Goal: Transaction & Acquisition: Book appointment/travel/reservation

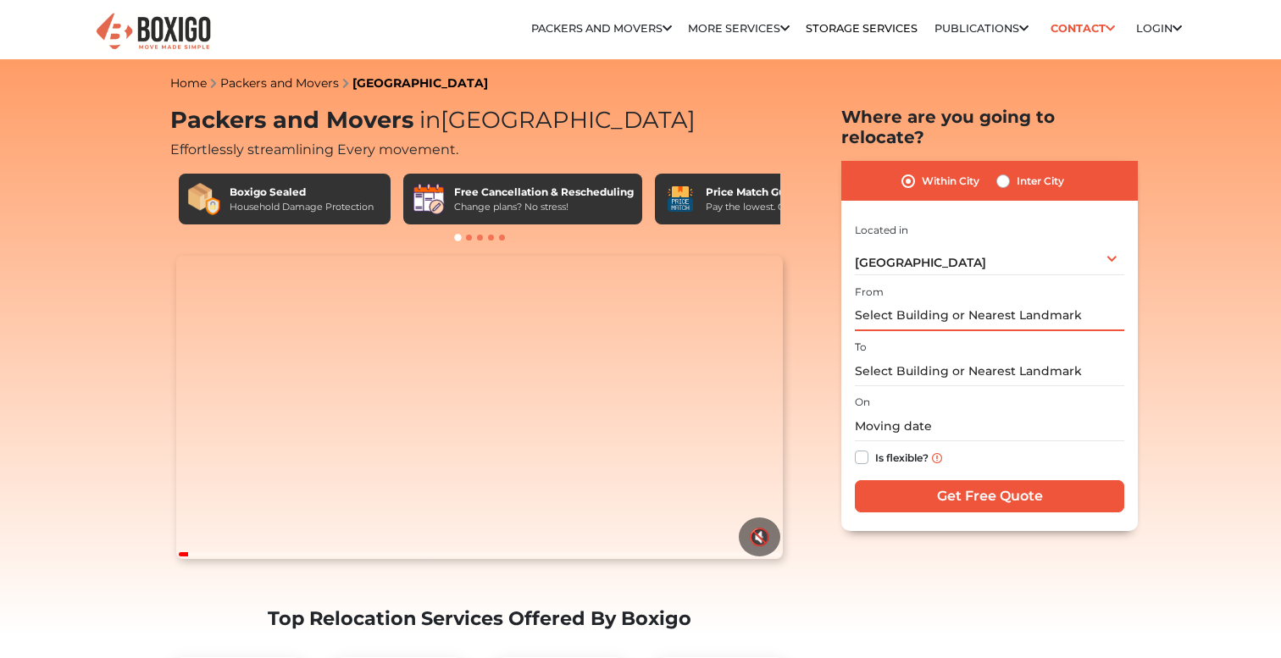
click at [927, 301] on input "text" at bounding box center [989, 316] width 269 height 30
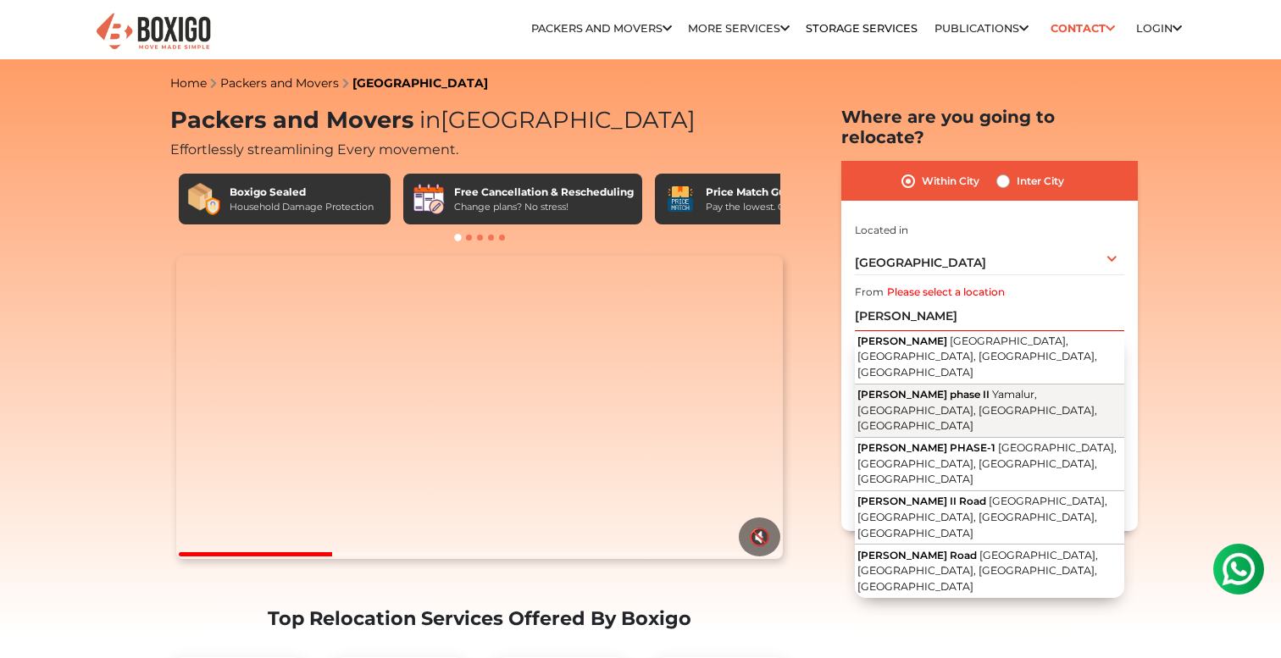
click at [903, 388] on span "[PERSON_NAME] phase II" at bounding box center [923, 394] width 132 height 13
type input "[PERSON_NAME] phase II, [GEOGRAPHIC_DATA], [GEOGRAPHIC_DATA], [GEOGRAPHIC_DATA]…"
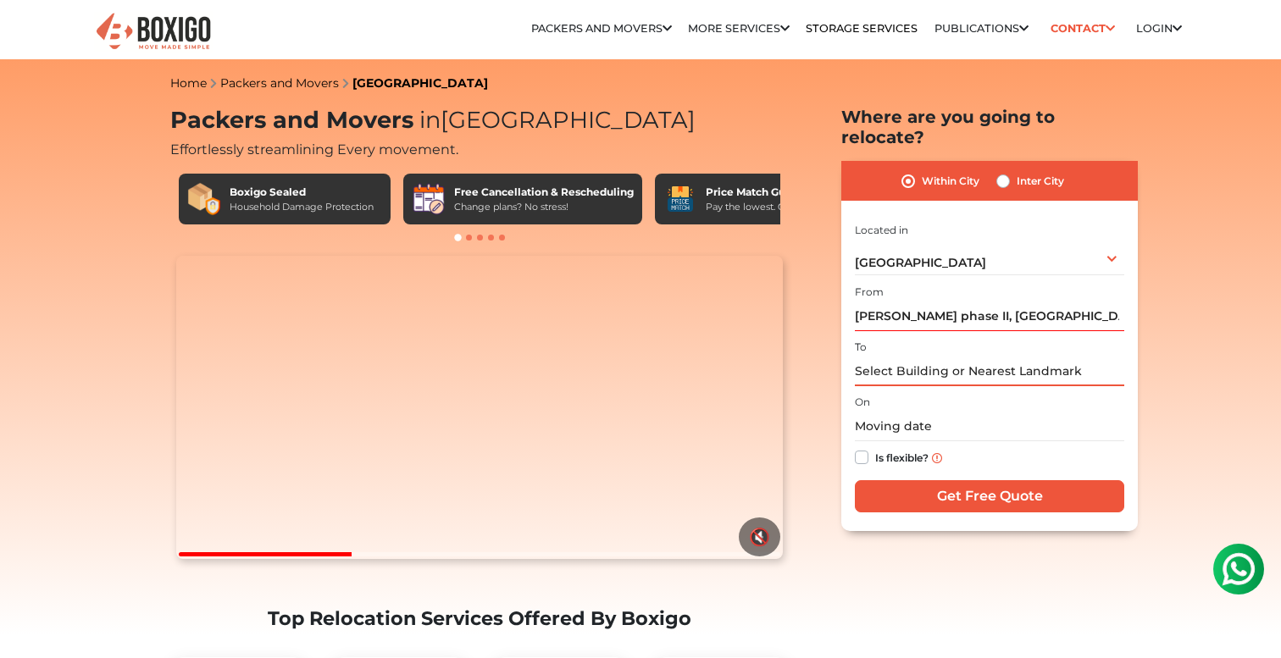
click at [894, 357] on input "text" at bounding box center [989, 372] width 269 height 30
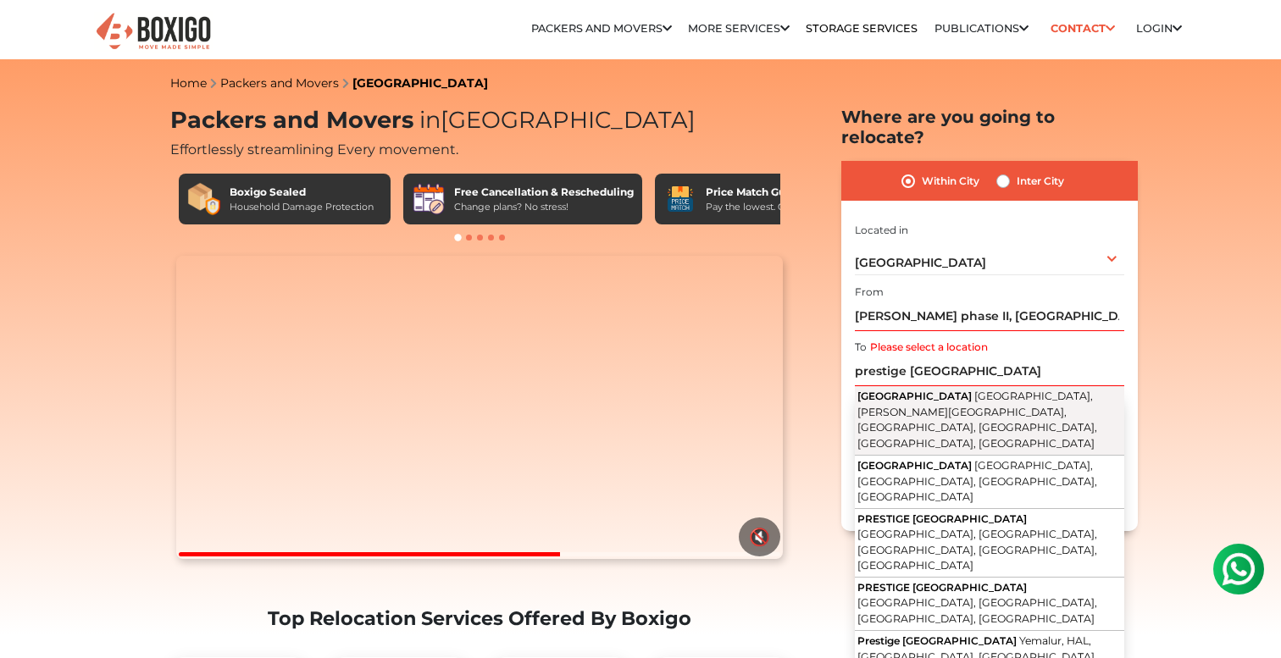
click at [958, 390] on span "[GEOGRAPHIC_DATA], [PERSON_NAME][GEOGRAPHIC_DATA], [GEOGRAPHIC_DATA], [GEOGRAPH…" at bounding box center [977, 420] width 240 height 60
type input "[GEOGRAPHIC_DATA], [GEOGRAPHIC_DATA], [PERSON_NAME][GEOGRAPHIC_DATA], [GEOGRAPH…"
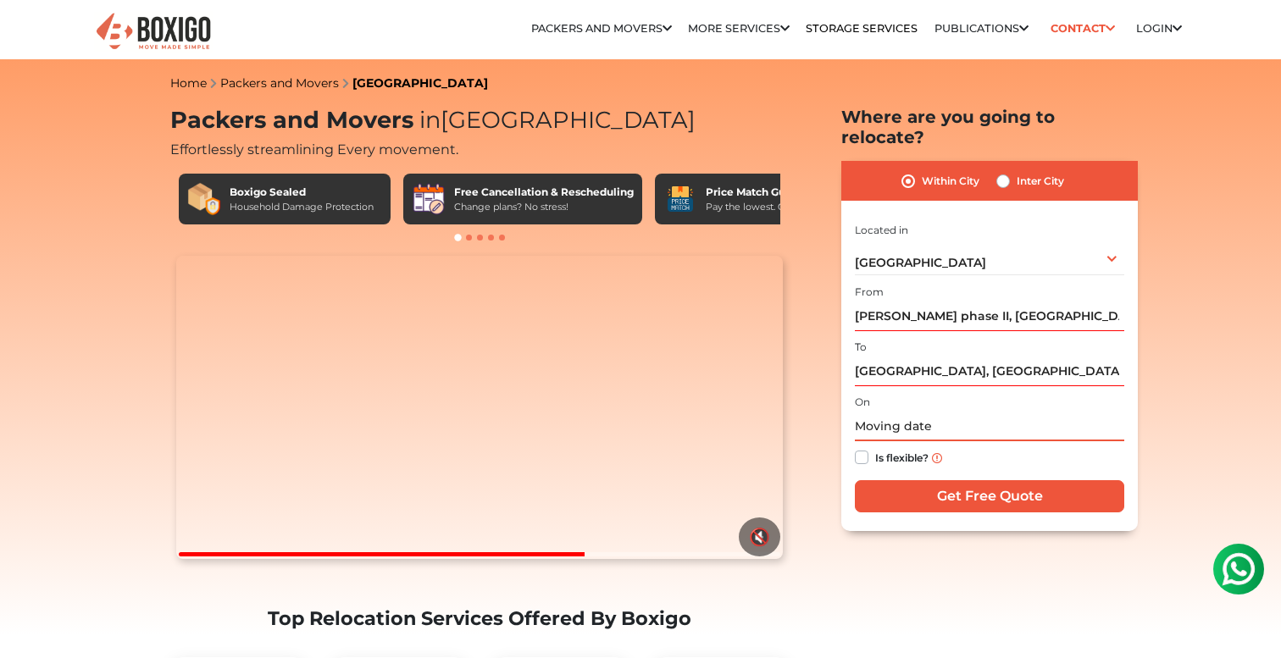
click at [926, 412] on input "text" at bounding box center [989, 427] width 269 height 30
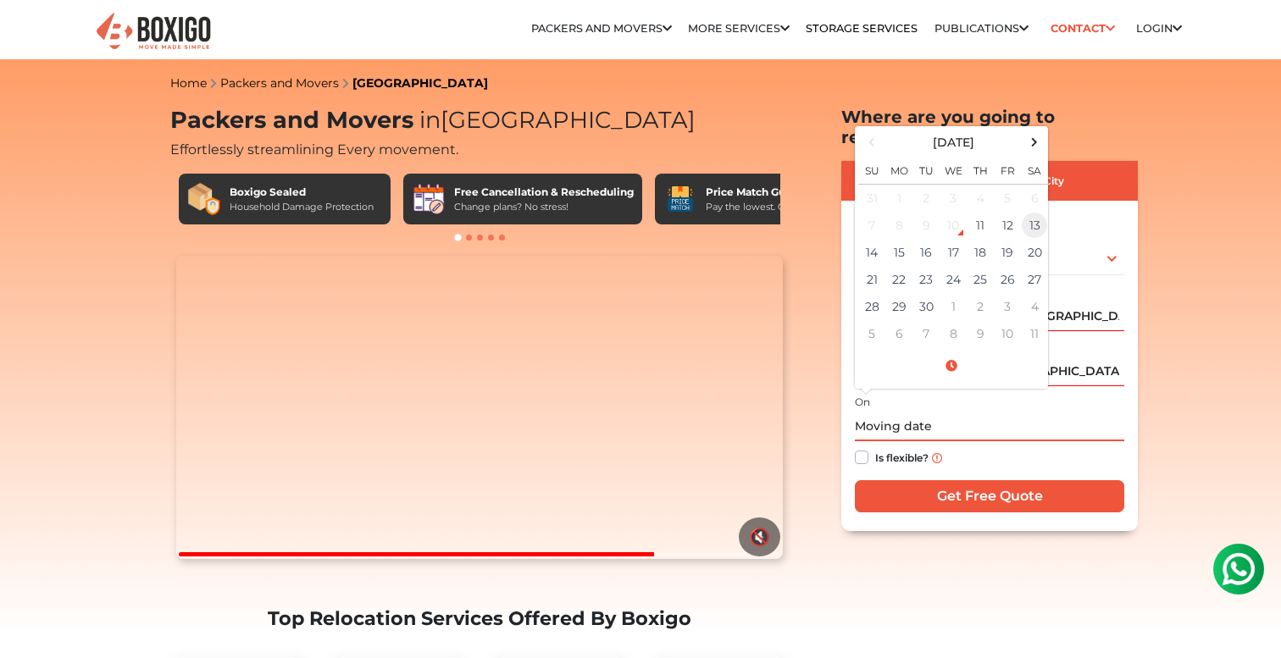
click at [1035, 212] on td "13" at bounding box center [1034, 225] width 27 height 27
type input "[DATE] 12:00 AM"
click at [975, 480] on input "Get Free Quote" at bounding box center [989, 496] width 269 height 32
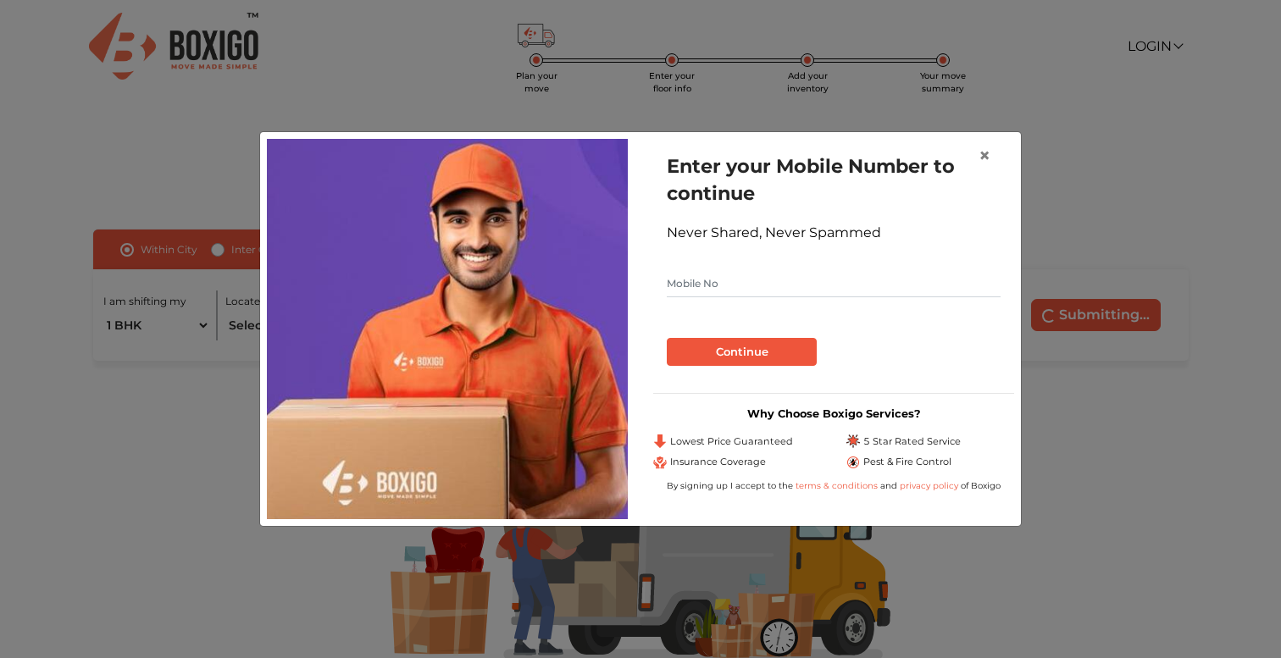
click at [747, 290] on input "text" at bounding box center [834, 283] width 334 height 27
click at [716, 285] on input "98866942184" at bounding box center [834, 283] width 334 height 27
type input "9886694184"
click at [739, 355] on button "Continue" at bounding box center [742, 352] width 150 height 29
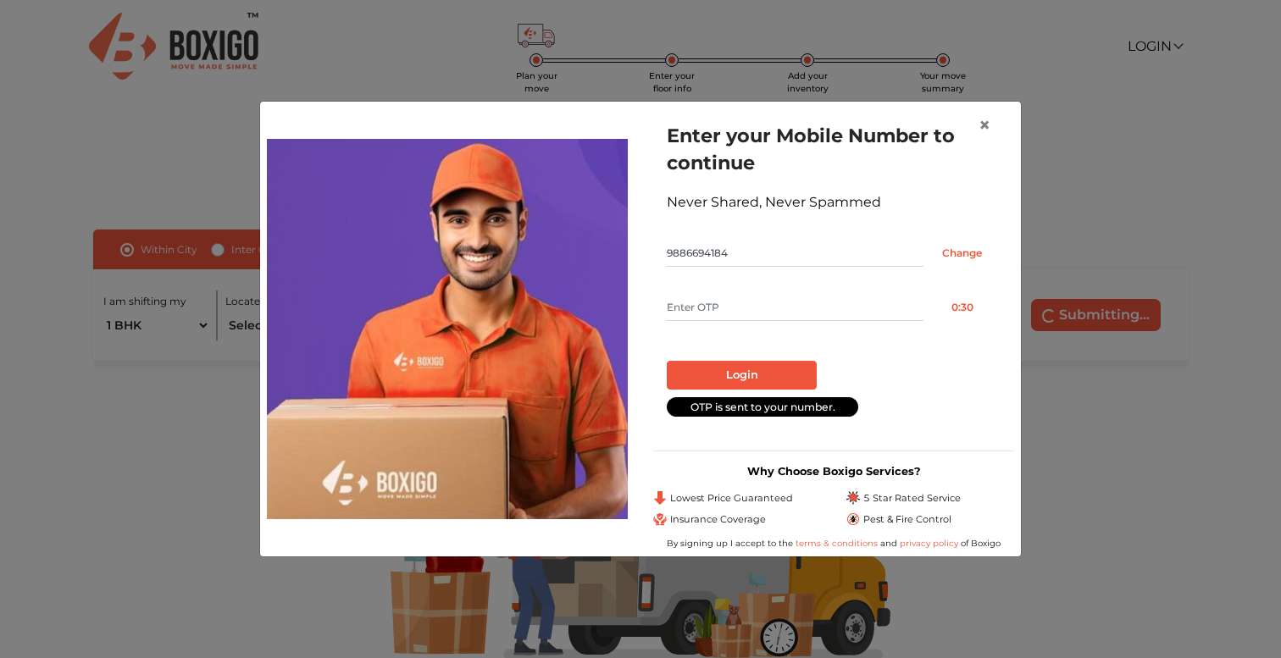
click at [893, 313] on input "text" at bounding box center [795, 307] width 257 height 27
type input "9238"
click at [741, 375] on button "Login" at bounding box center [742, 375] width 150 height 29
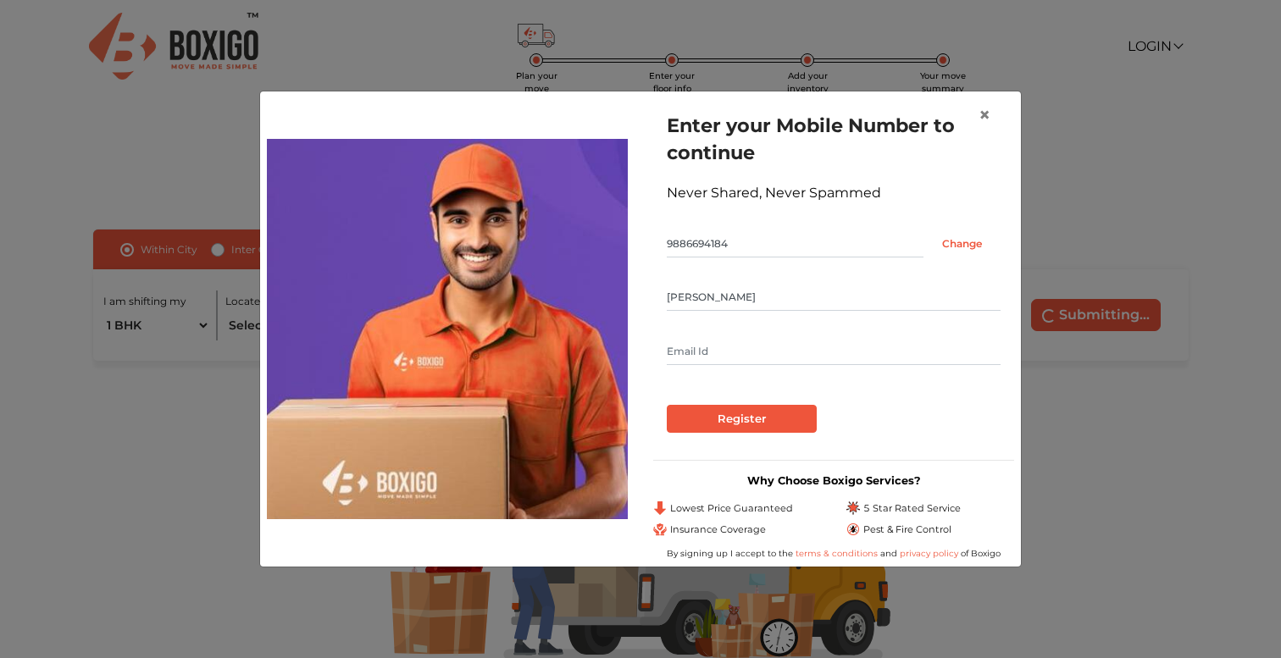
type input "shourya"
click at [693, 358] on input "text" at bounding box center [834, 351] width 334 height 27
type input "shouryarc@gmail.com"
click at [700, 409] on input "Register" at bounding box center [742, 419] width 150 height 29
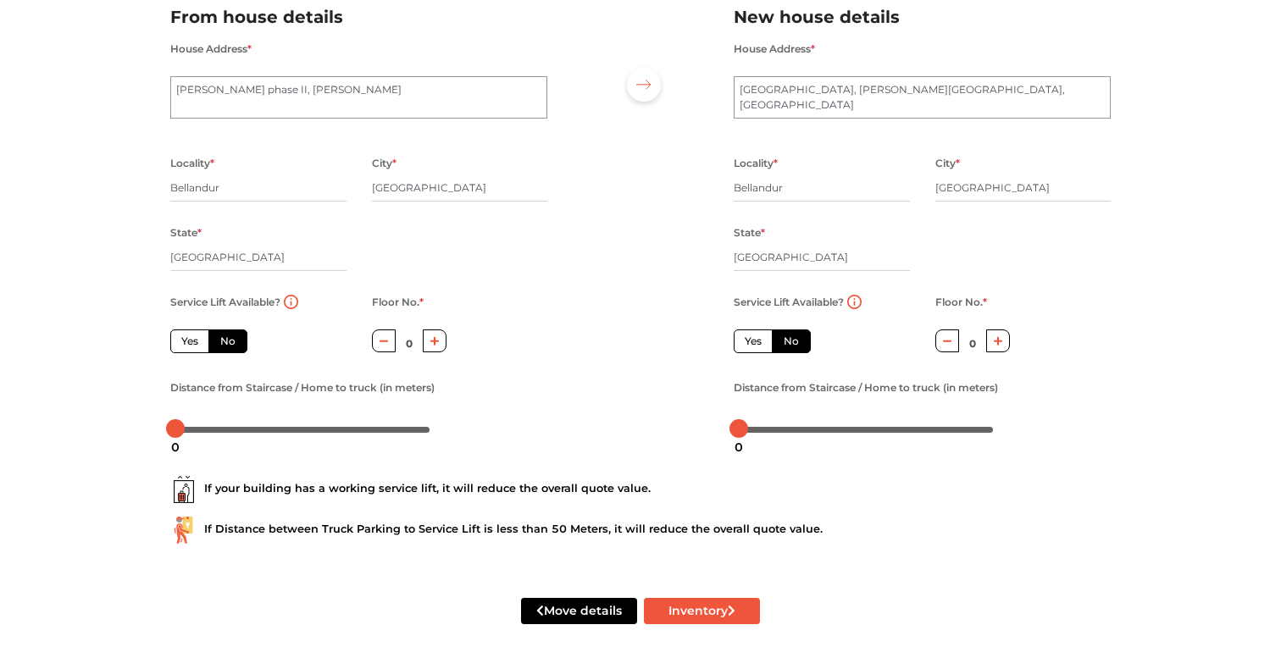
scroll to position [139, 0]
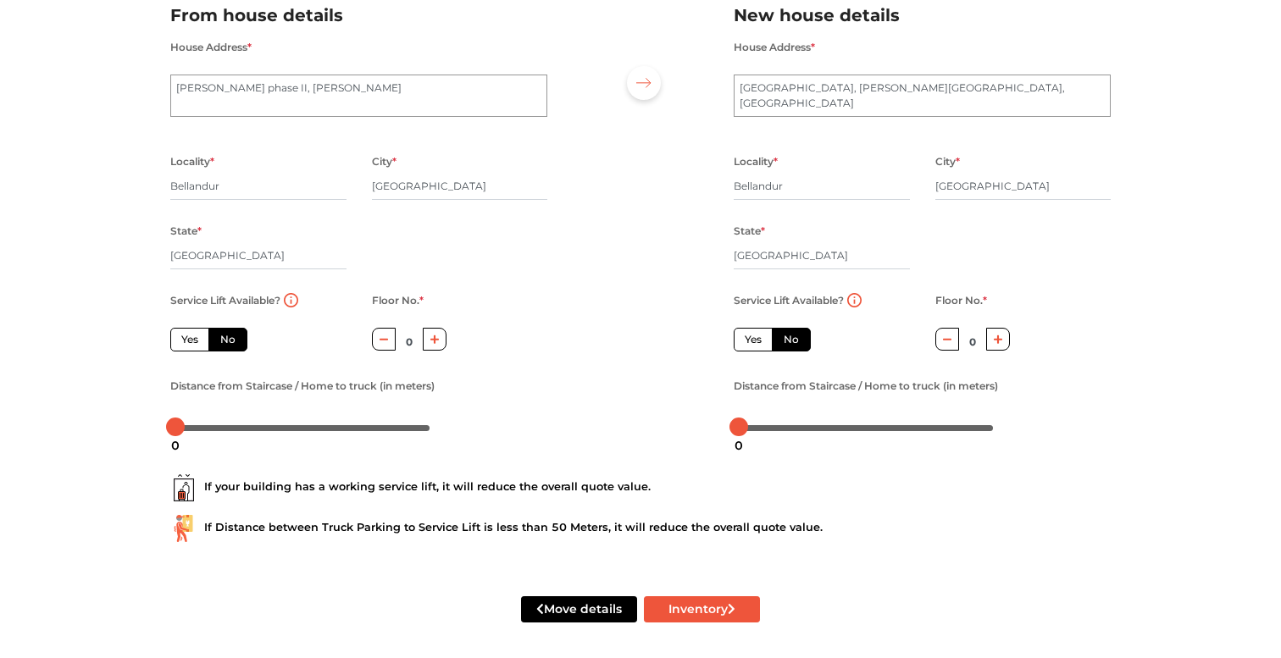
click at [190, 340] on label "Yes" at bounding box center [189, 340] width 39 height 24
click at [190, 340] on input "Yes" at bounding box center [186, 337] width 11 height 11
radio input "true"
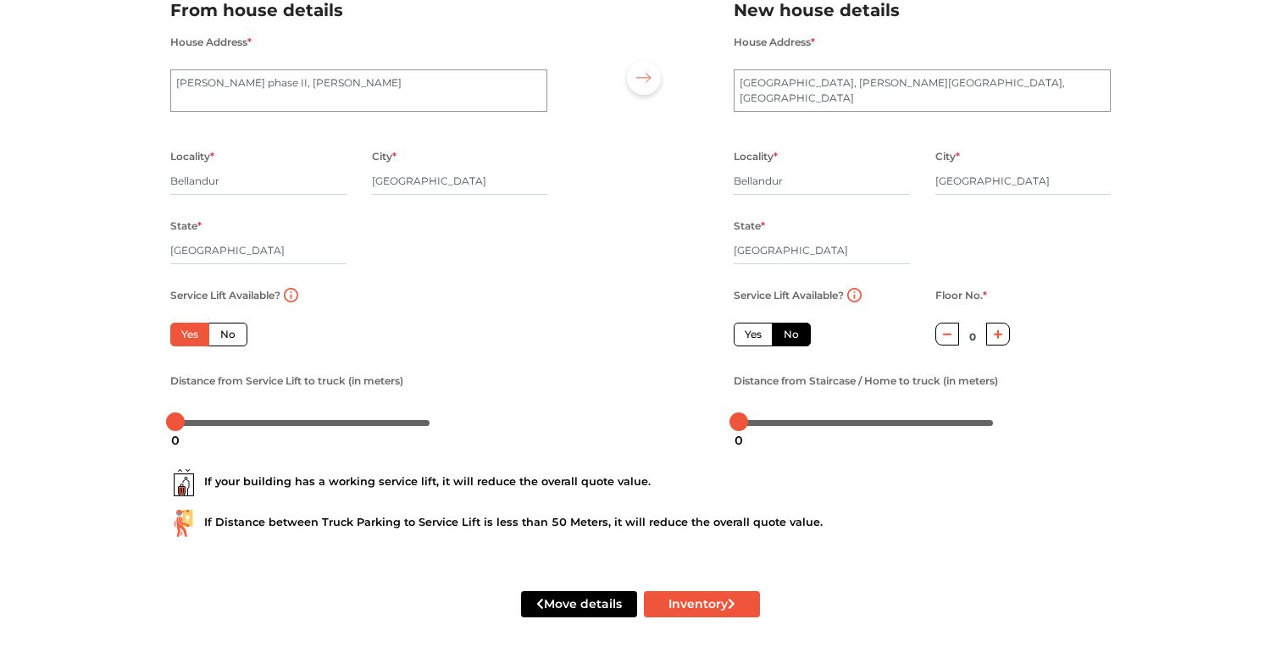
scroll to position [145, 0]
drag, startPoint x: 178, startPoint y: 421, endPoint x: 195, endPoint y: 421, distance: 16.9
click at [195, 421] on div at bounding box center [193, 421] width 19 height 19
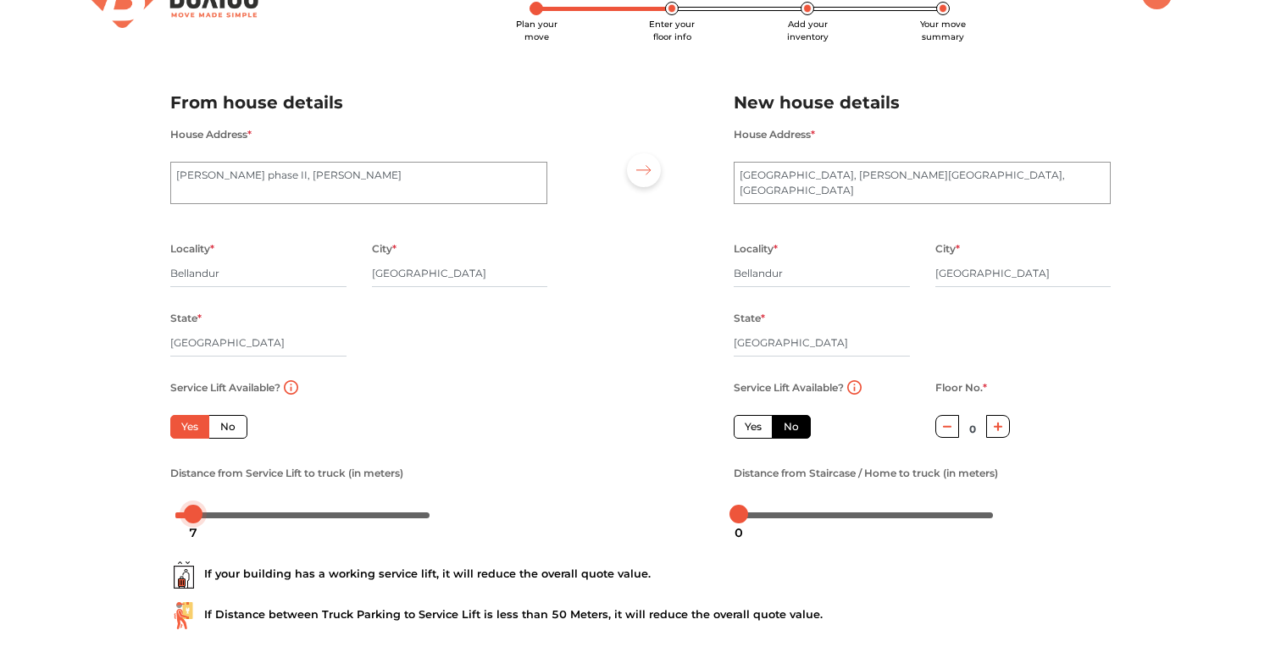
scroll to position [47, 0]
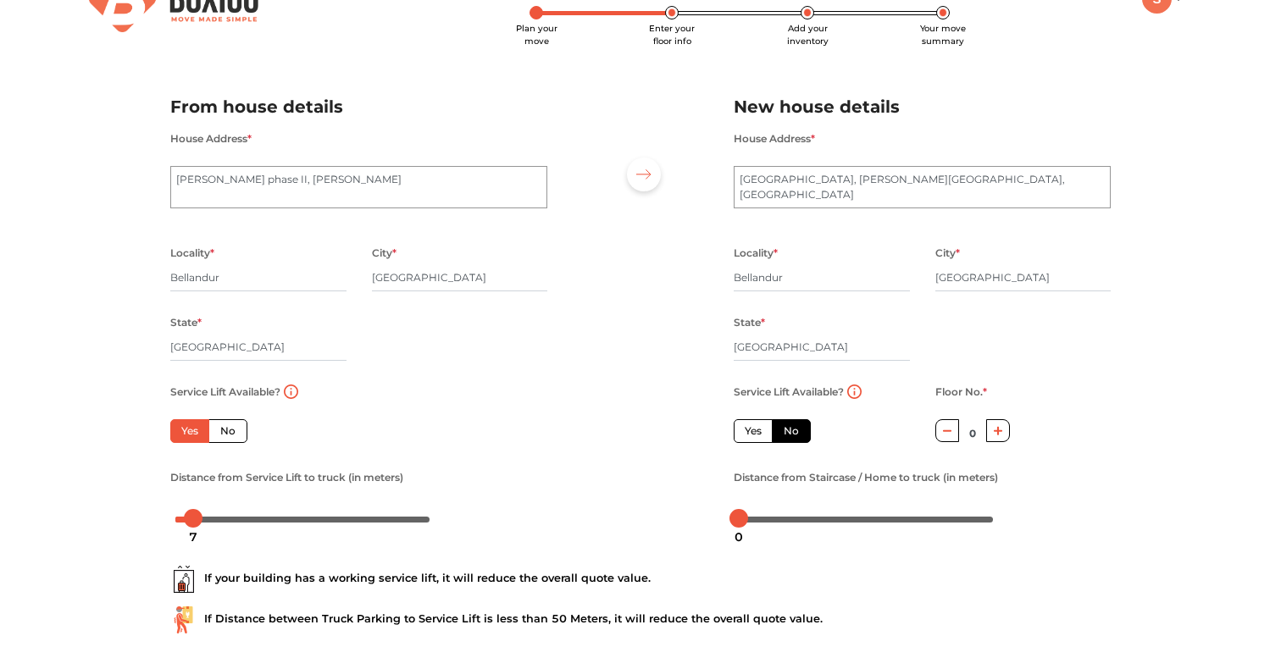
click at [756, 427] on label "Yes" at bounding box center [752, 431] width 39 height 24
click at [755, 427] on input "Yes" at bounding box center [749, 428] width 11 height 11
radio input "false"
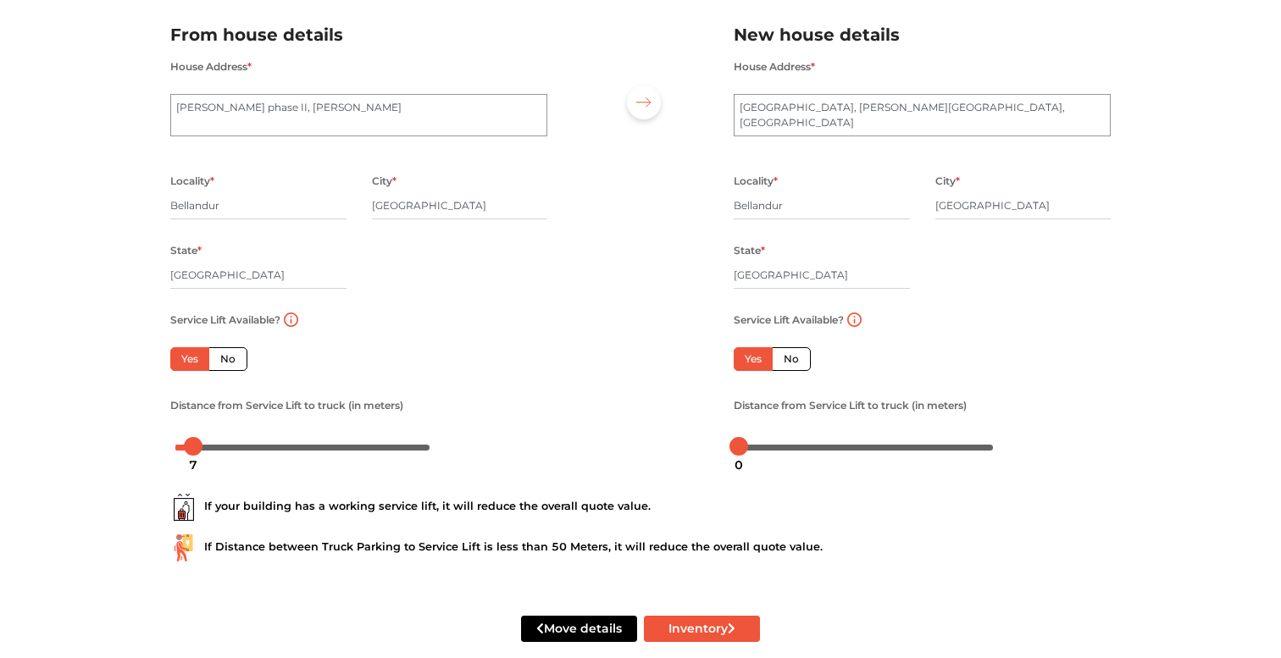
scroll to position [130, 0]
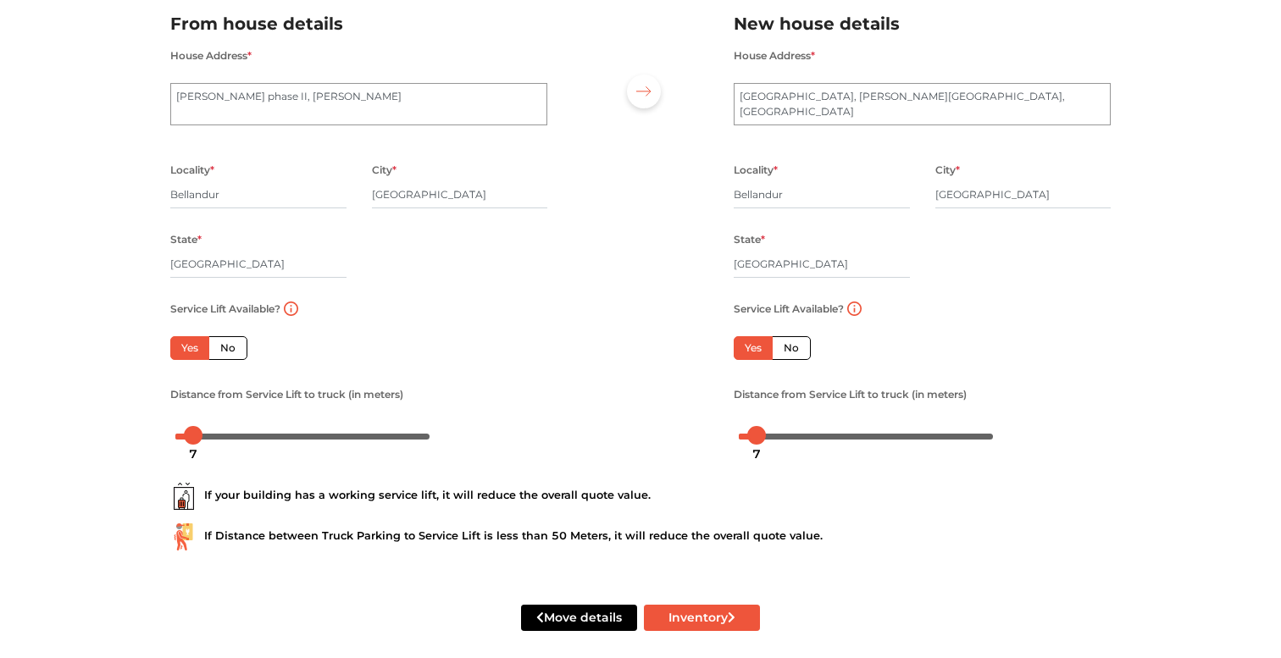
drag, startPoint x: 740, startPoint y: 440, endPoint x: 757, endPoint y: 440, distance: 16.9
click at [757, 440] on div "7" at bounding box center [756, 454] width 22 height 29
click at [720, 609] on button "Inventory" at bounding box center [702, 618] width 116 height 26
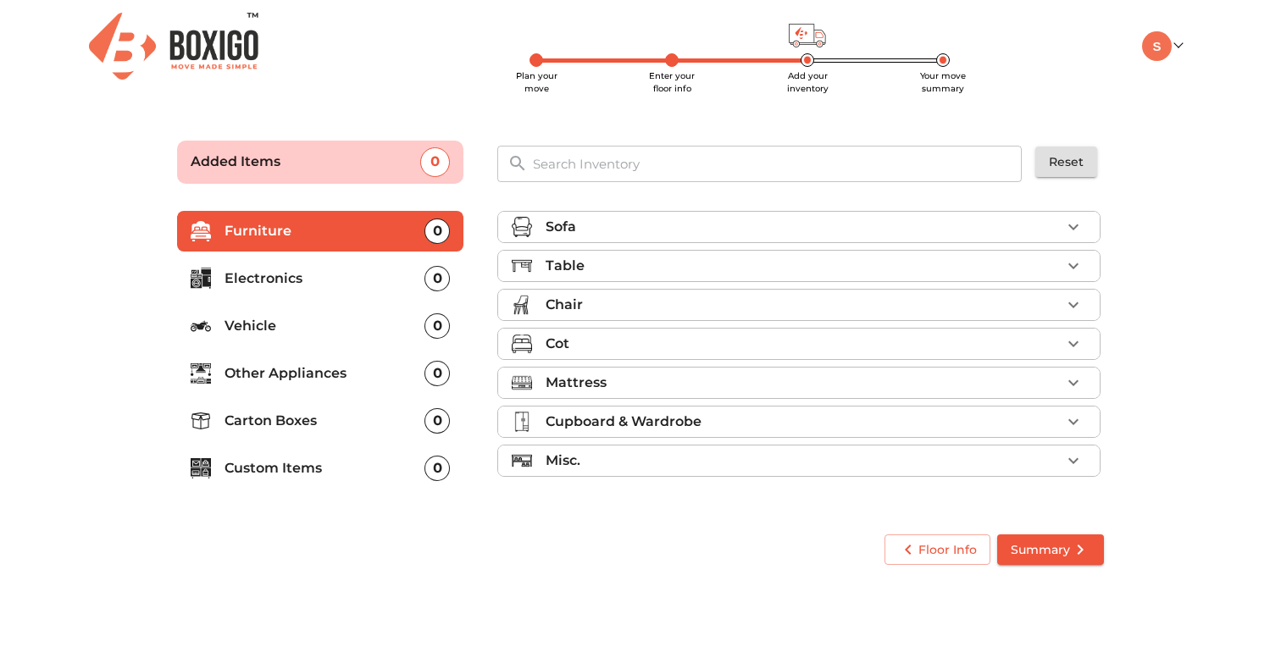
click at [1066, 224] on icon "button" at bounding box center [1073, 227] width 20 height 20
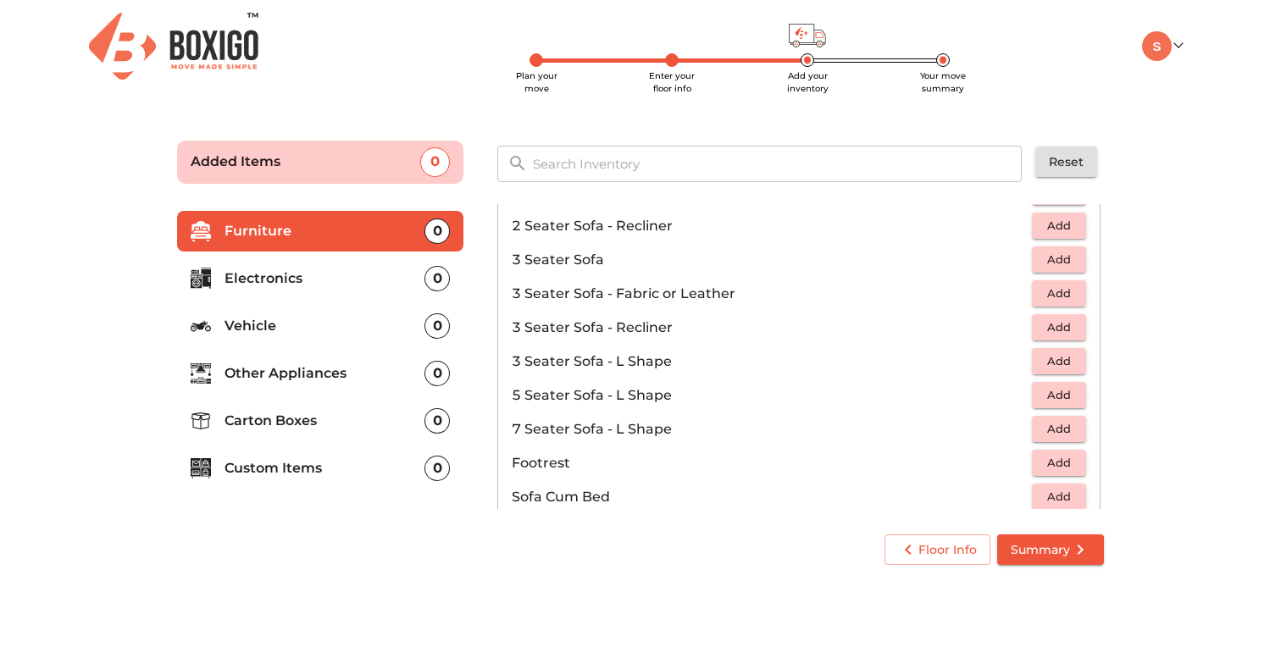
scroll to position [220, 0]
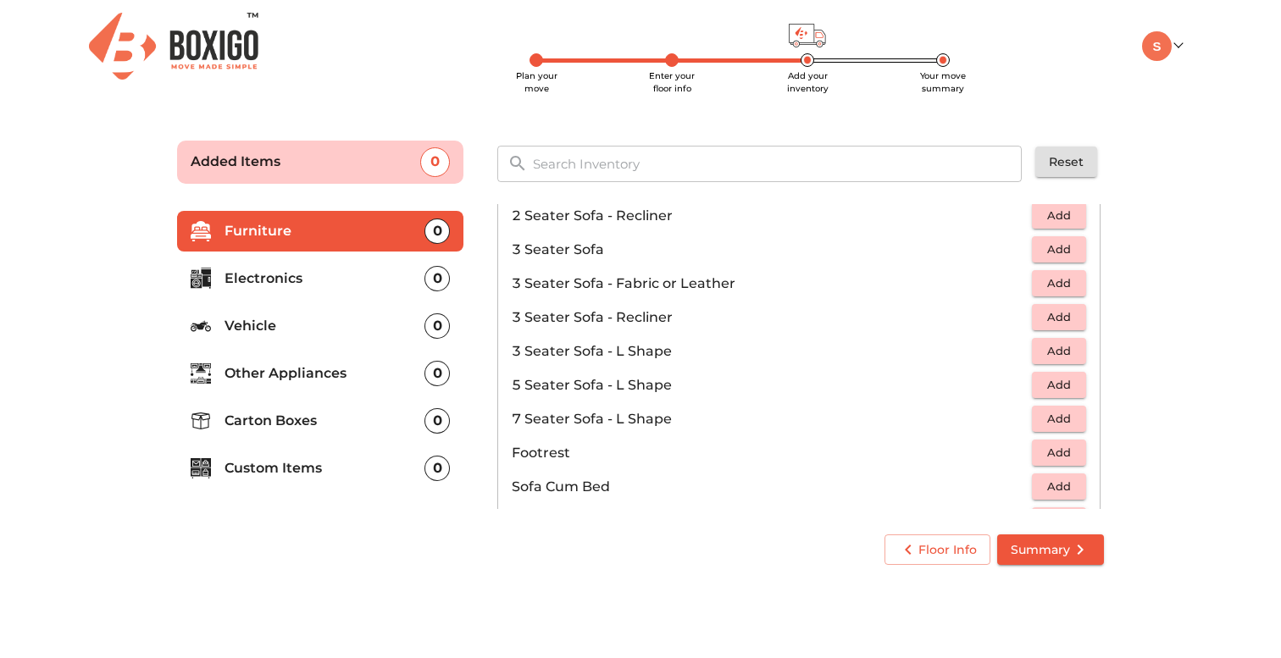
click at [1051, 393] on span "Add" at bounding box center [1058, 384] width 37 height 19
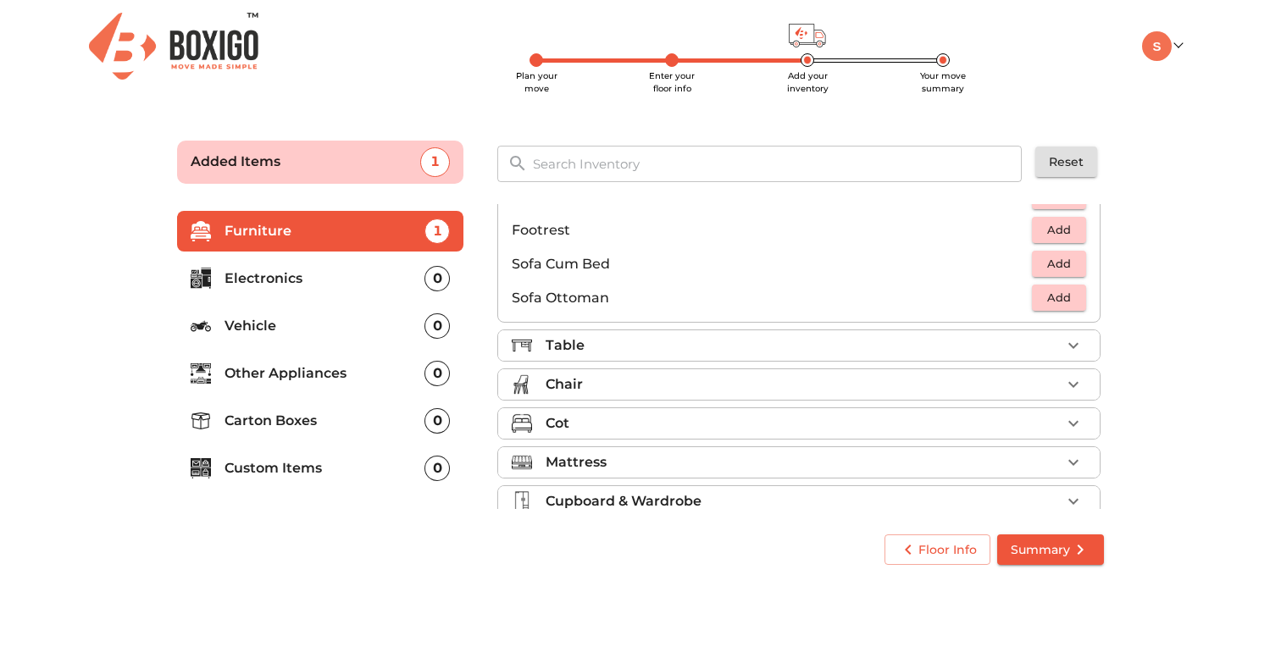
scroll to position [420, 0]
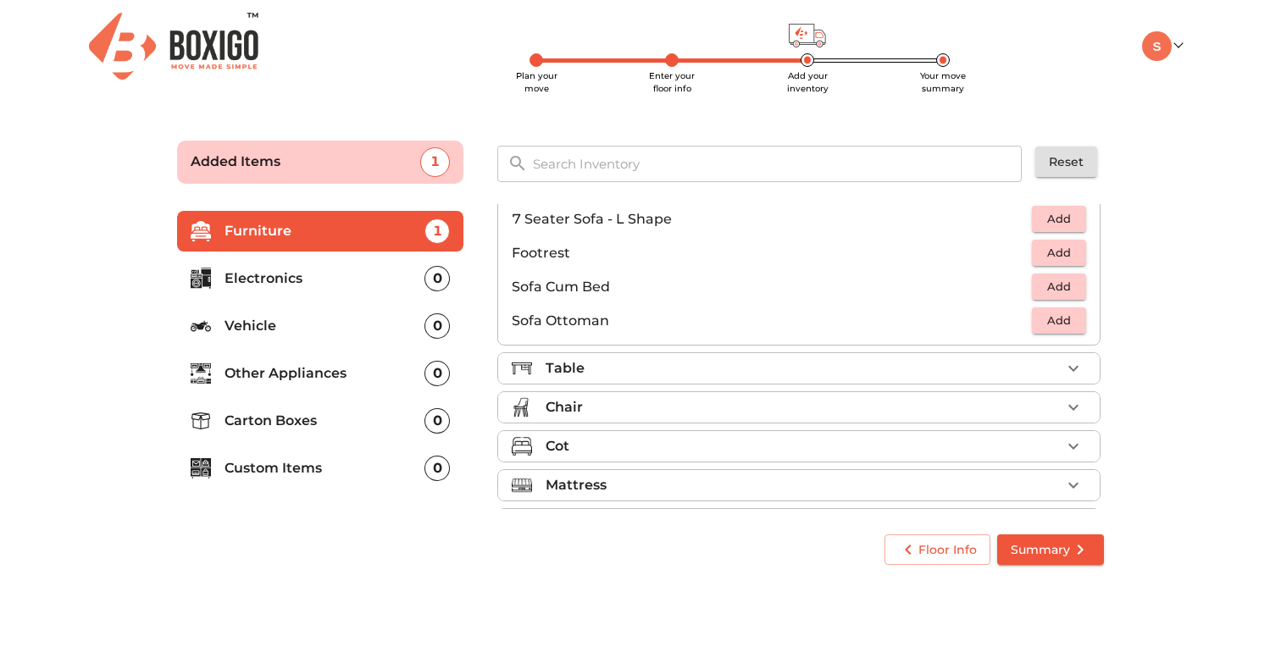
click at [1048, 324] on span "Add" at bounding box center [1058, 320] width 37 height 19
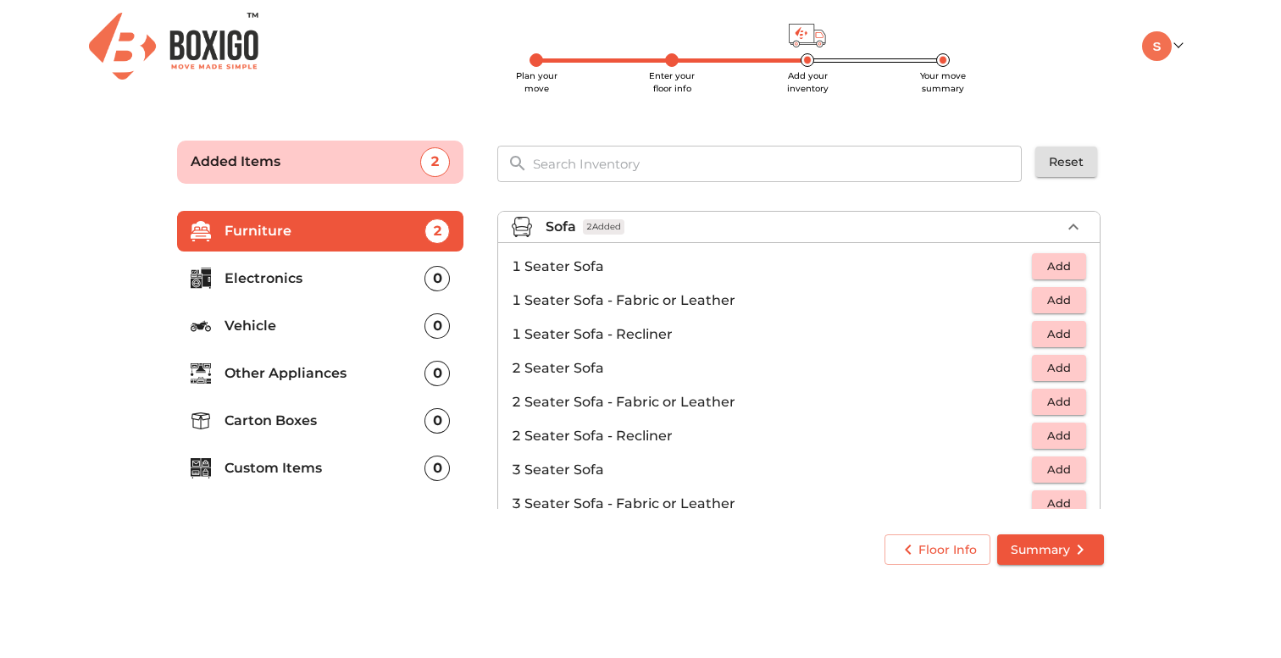
scroll to position [0, 0]
click at [1055, 340] on span "Add" at bounding box center [1058, 333] width 37 height 19
click at [1067, 268] on span "Add" at bounding box center [1058, 266] width 37 height 19
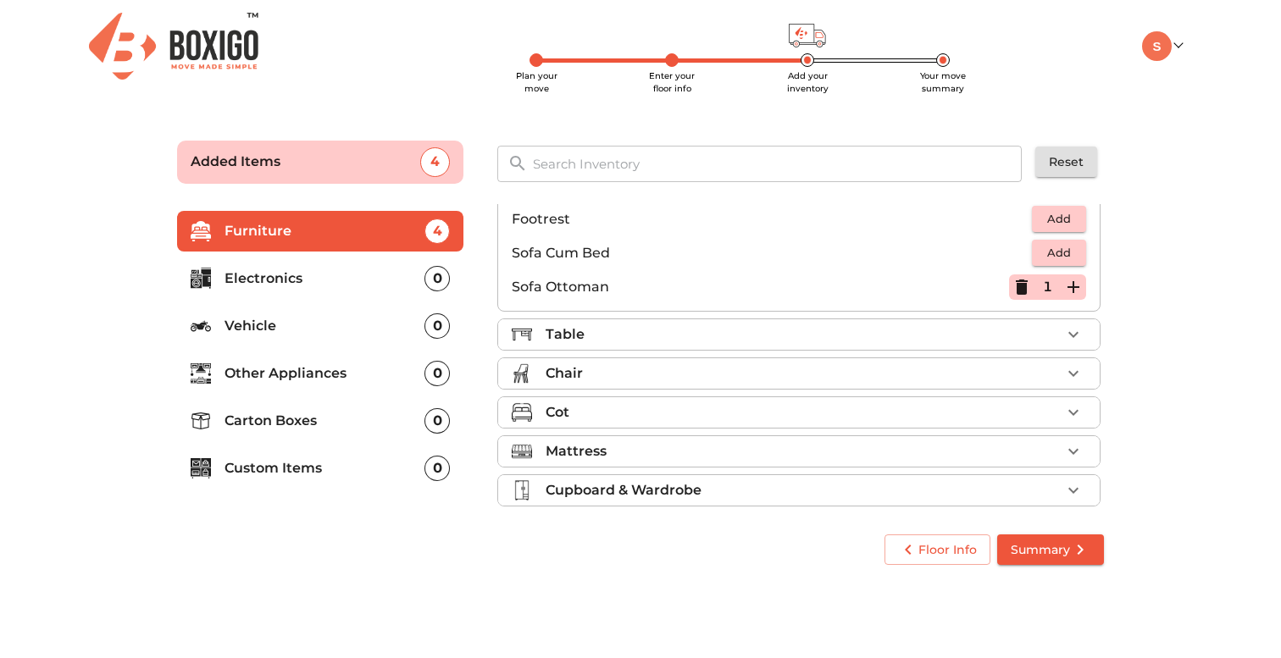
click at [1076, 335] on icon "button" at bounding box center [1073, 334] width 10 height 6
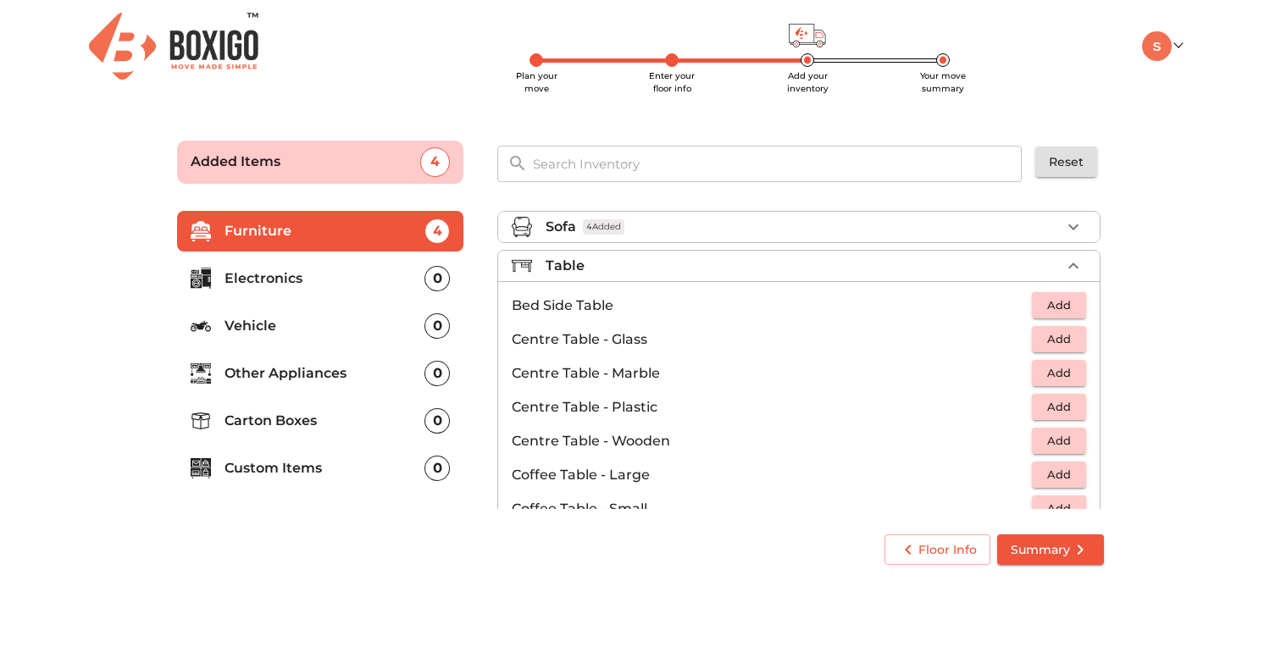
scroll to position [35, 0]
click at [1067, 270] on span "Add" at bounding box center [1058, 270] width 37 height 19
click at [1051, 404] on span "Add" at bounding box center [1058, 405] width 37 height 19
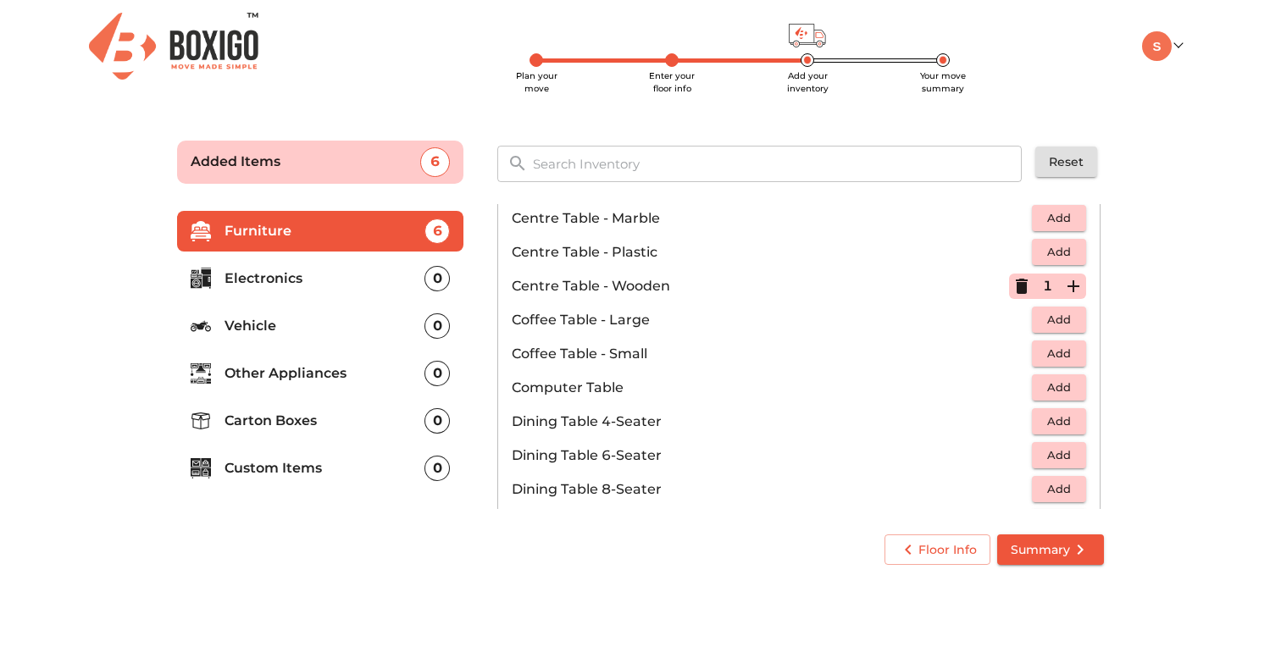
scroll to position [162, 0]
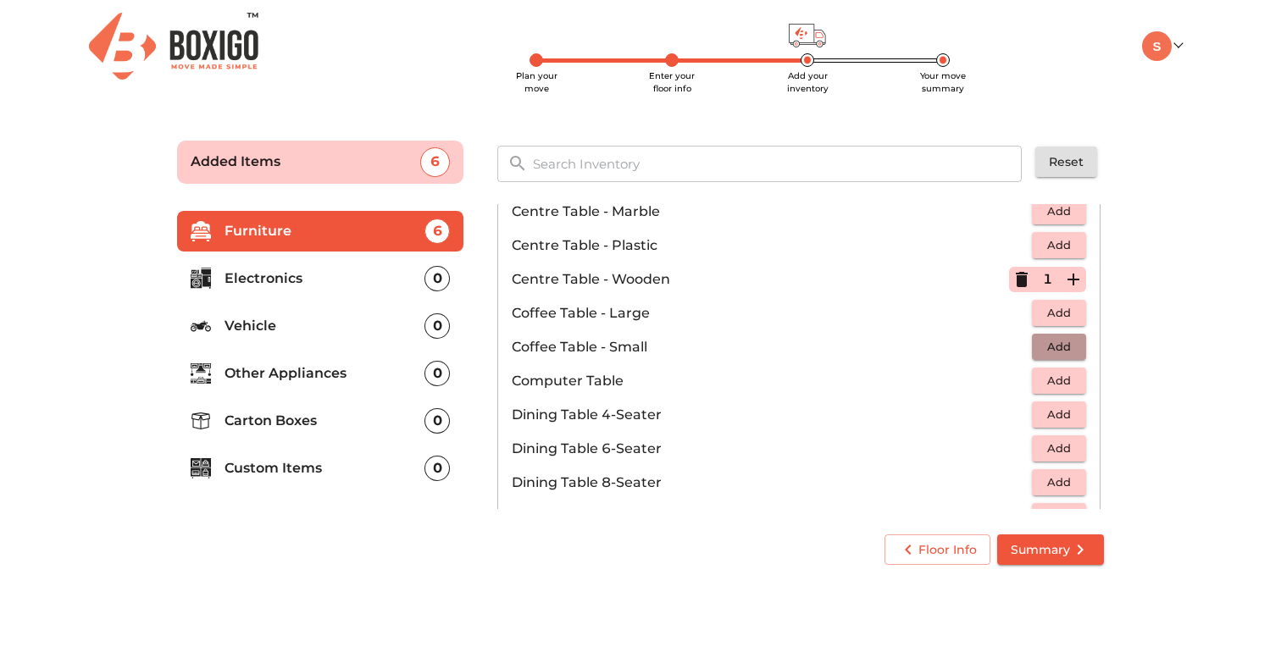
click at [1060, 353] on span "Add" at bounding box center [1058, 346] width 37 height 19
click at [1021, 273] on icon "button" at bounding box center [1021, 279] width 12 height 15
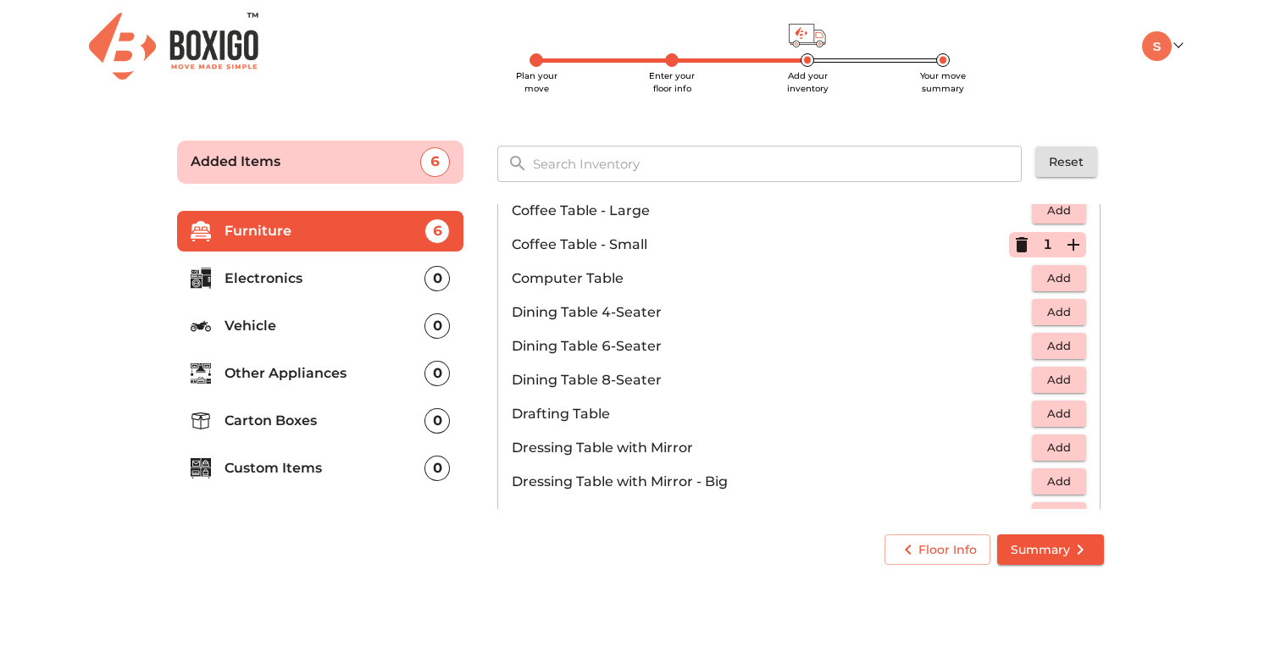
scroll to position [258, 0]
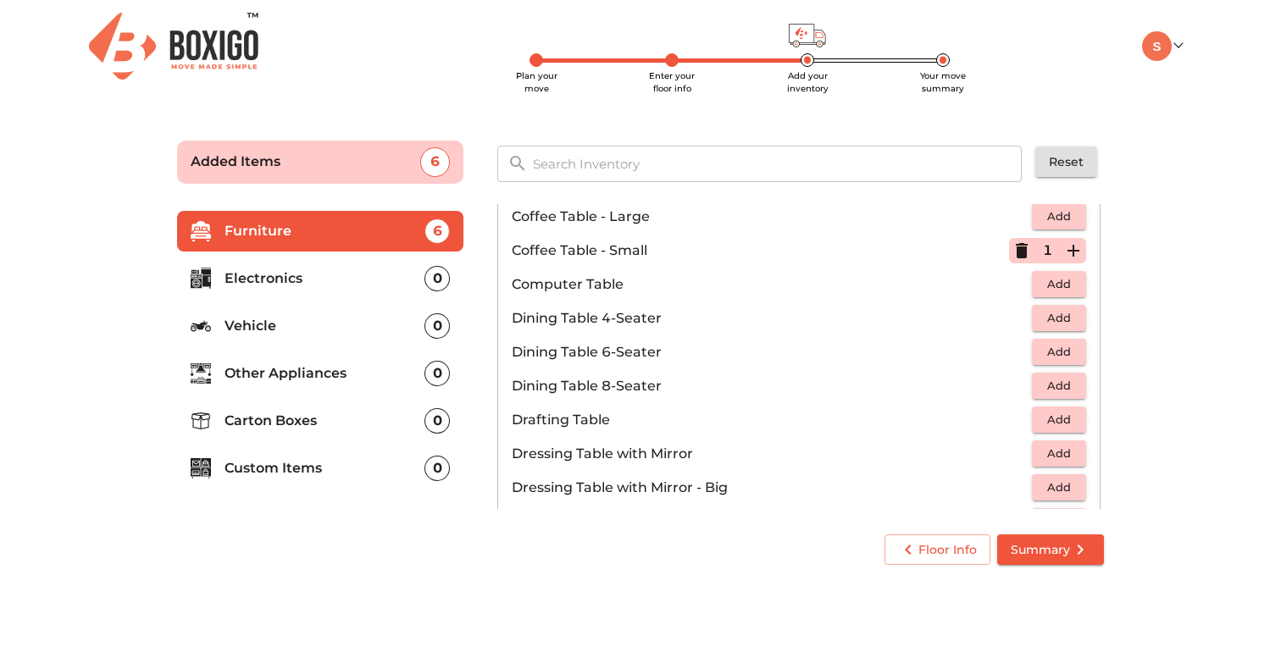
click at [1049, 319] on span "Add" at bounding box center [1058, 317] width 37 height 19
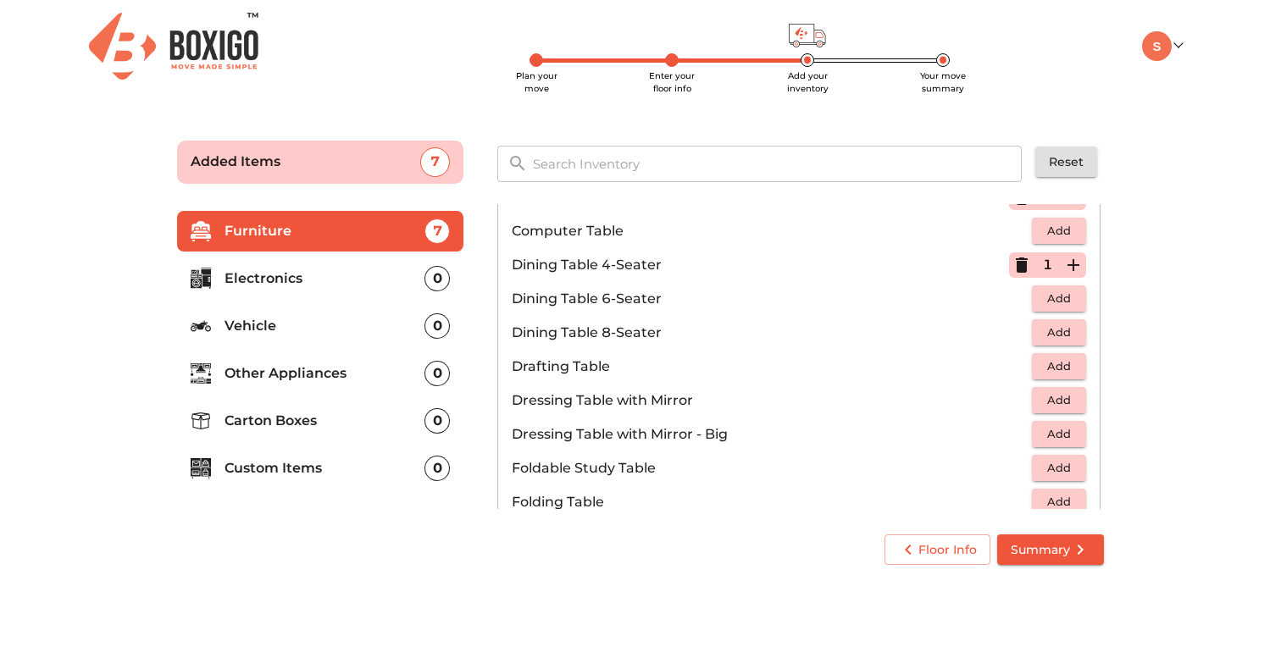
scroll to position [340, 0]
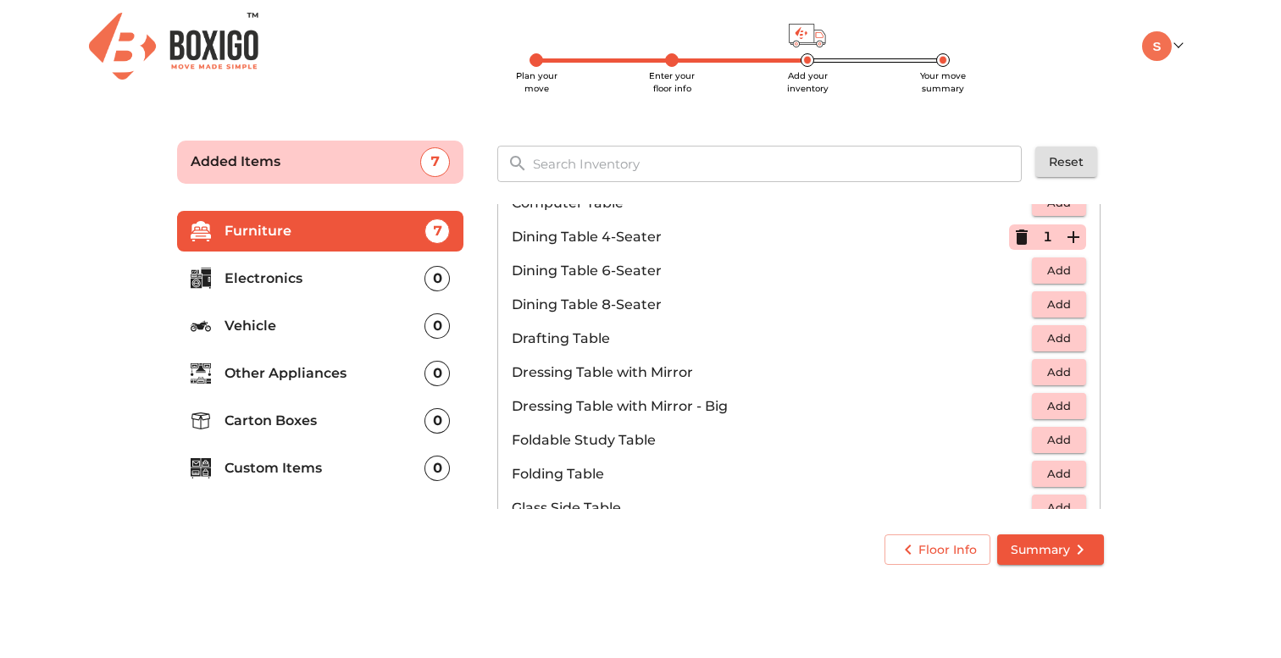
click at [1048, 378] on span "Add" at bounding box center [1058, 371] width 37 height 19
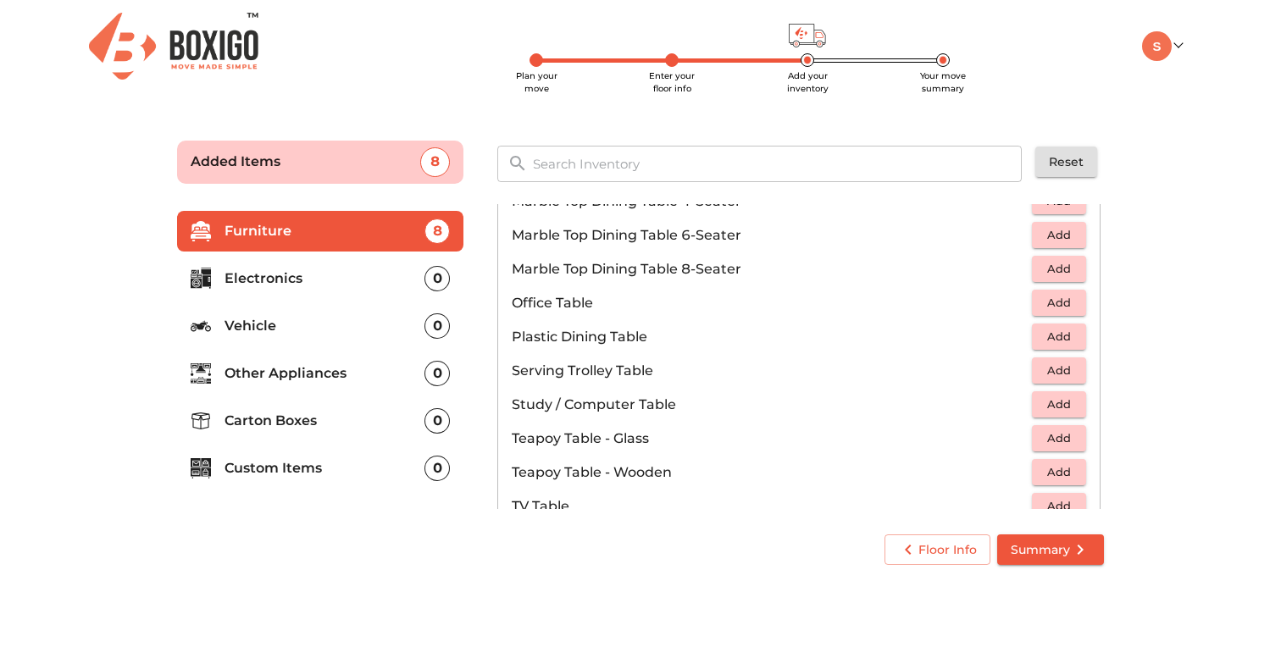
scroll to position [1010, 0]
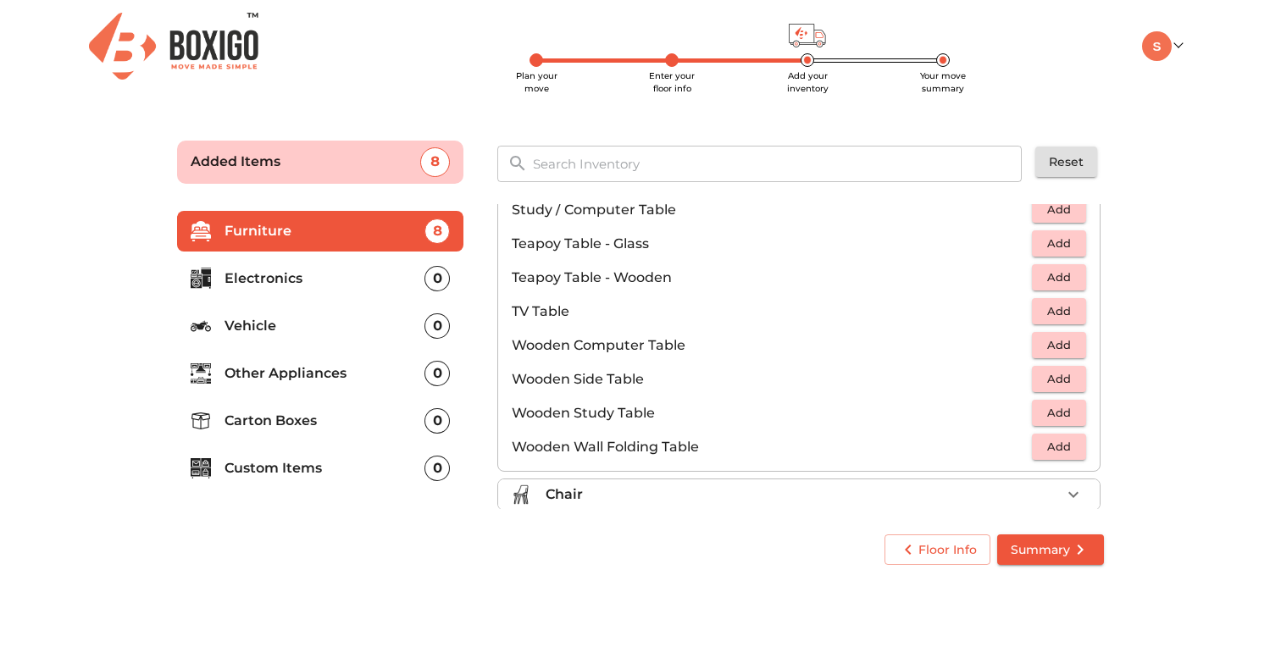
click at [1070, 309] on span "Add" at bounding box center [1058, 310] width 37 height 19
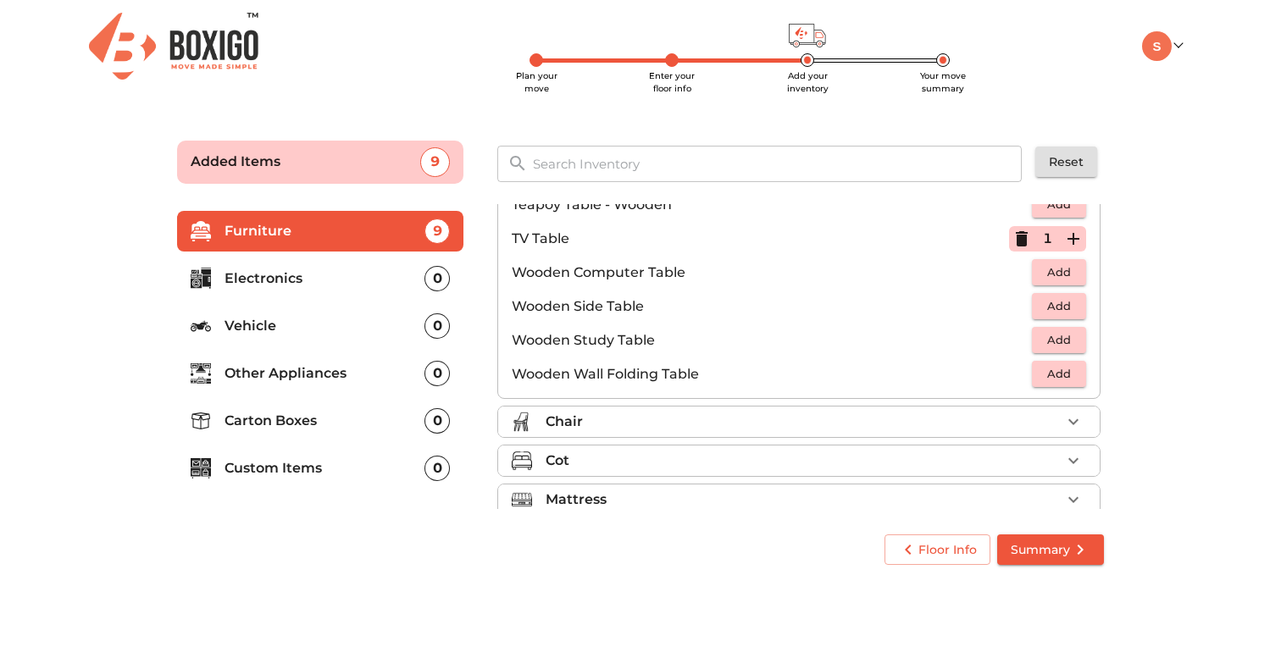
scroll to position [1084, 0]
click at [1065, 456] on icon "button" at bounding box center [1073, 460] width 20 height 20
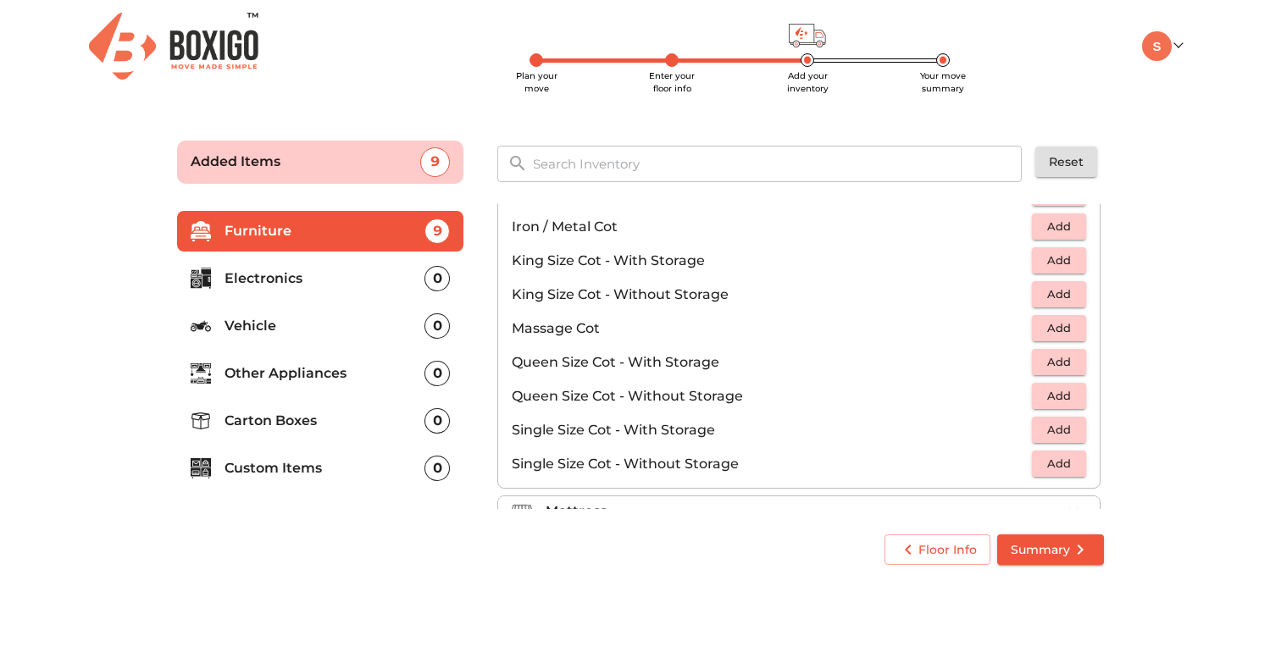
scroll to position [411, 0]
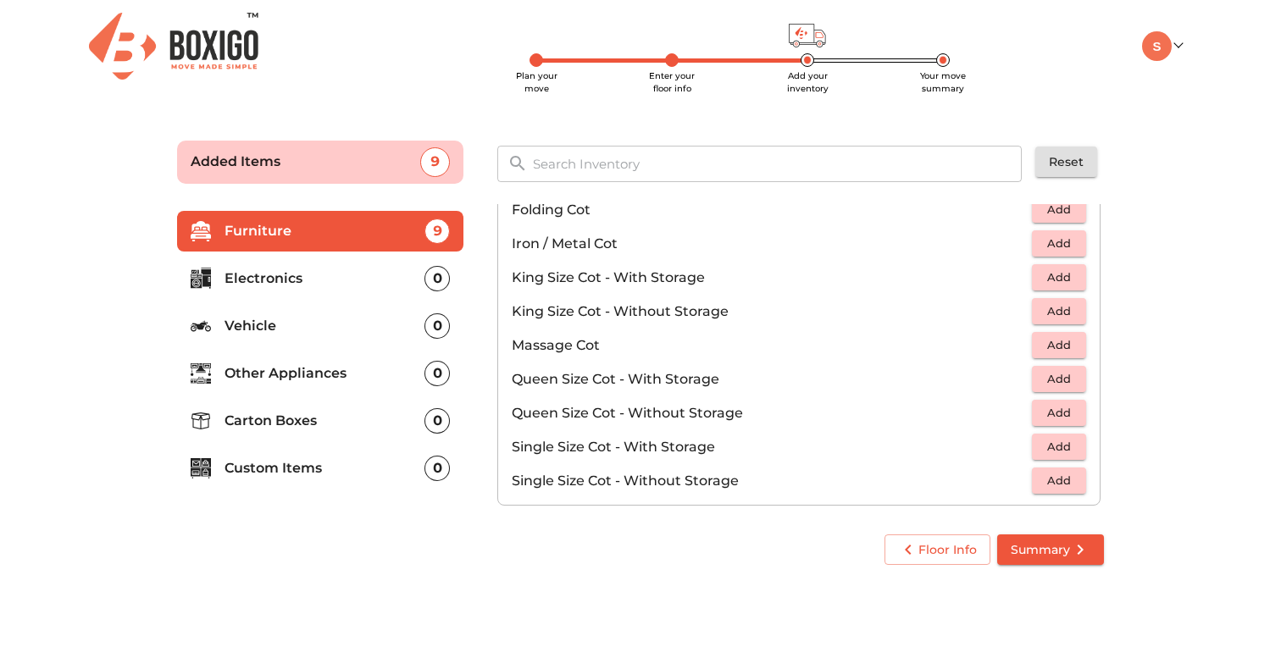
click at [1053, 276] on span "Add" at bounding box center [1058, 277] width 37 height 19
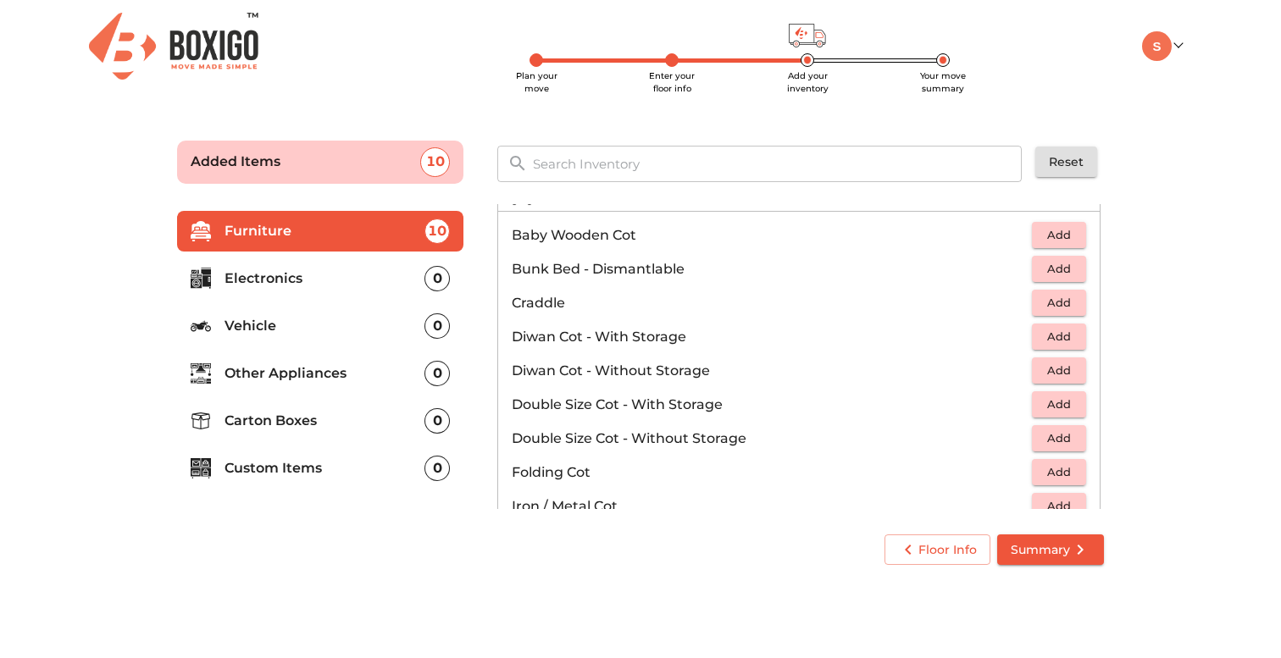
scroll to position [128, 0]
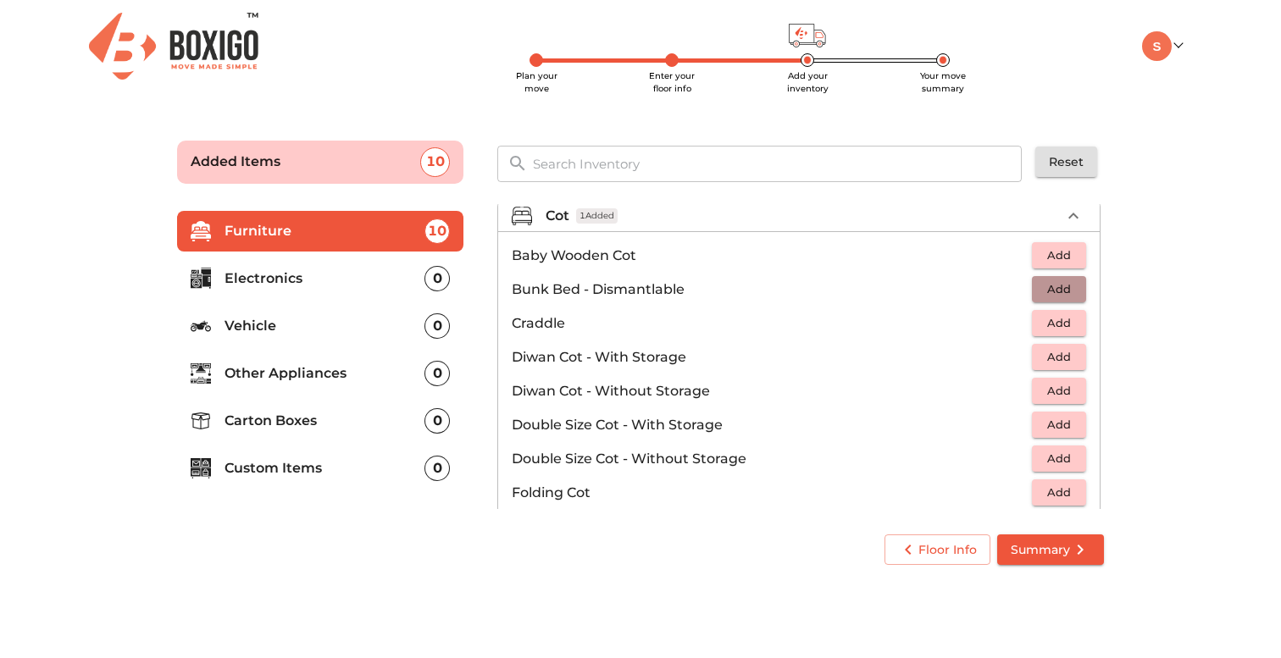
click at [1061, 292] on span "Add" at bounding box center [1058, 288] width 37 height 19
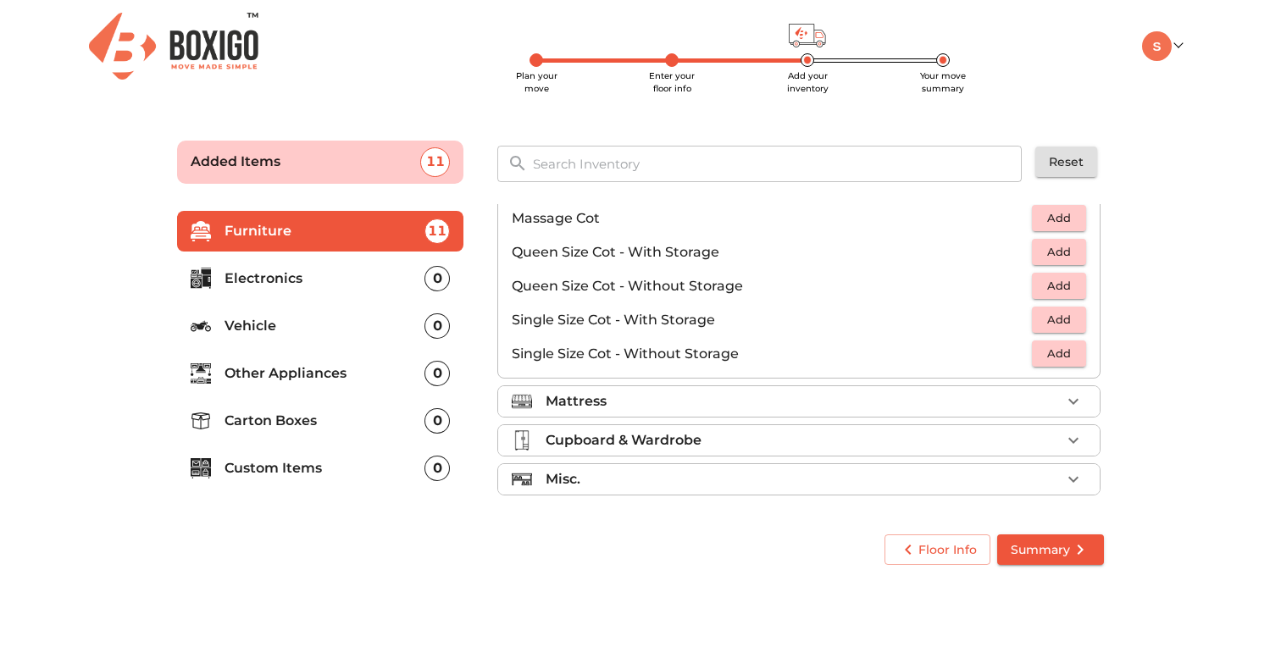
click at [1008, 400] on div "Mattress" at bounding box center [802, 401] width 515 height 20
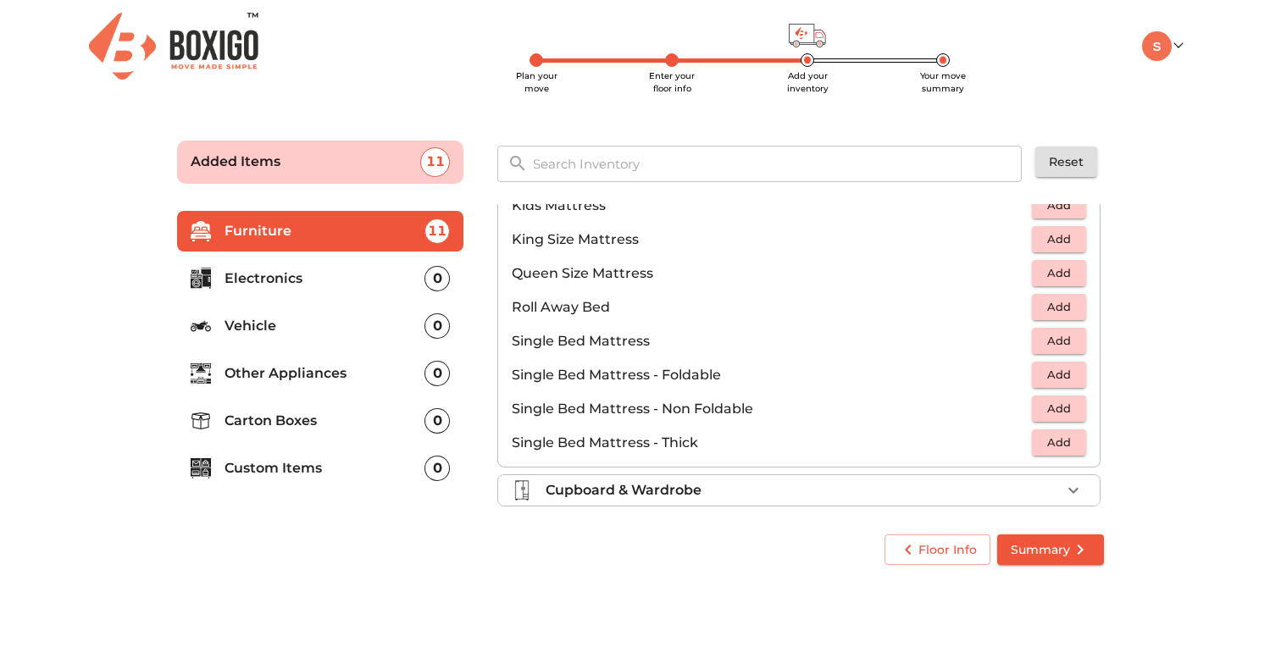
scroll to position [277, 0]
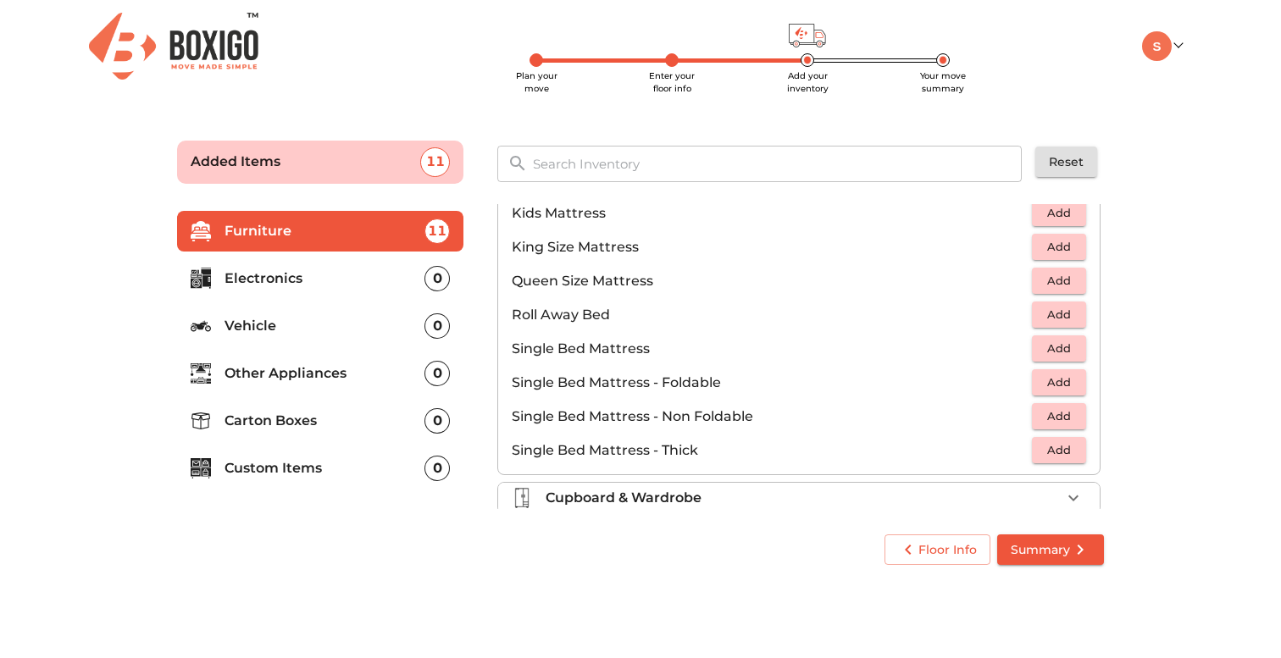
click at [1041, 247] on span "Add" at bounding box center [1058, 246] width 37 height 19
click at [1048, 215] on span "Add" at bounding box center [1058, 212] width 37 height 19
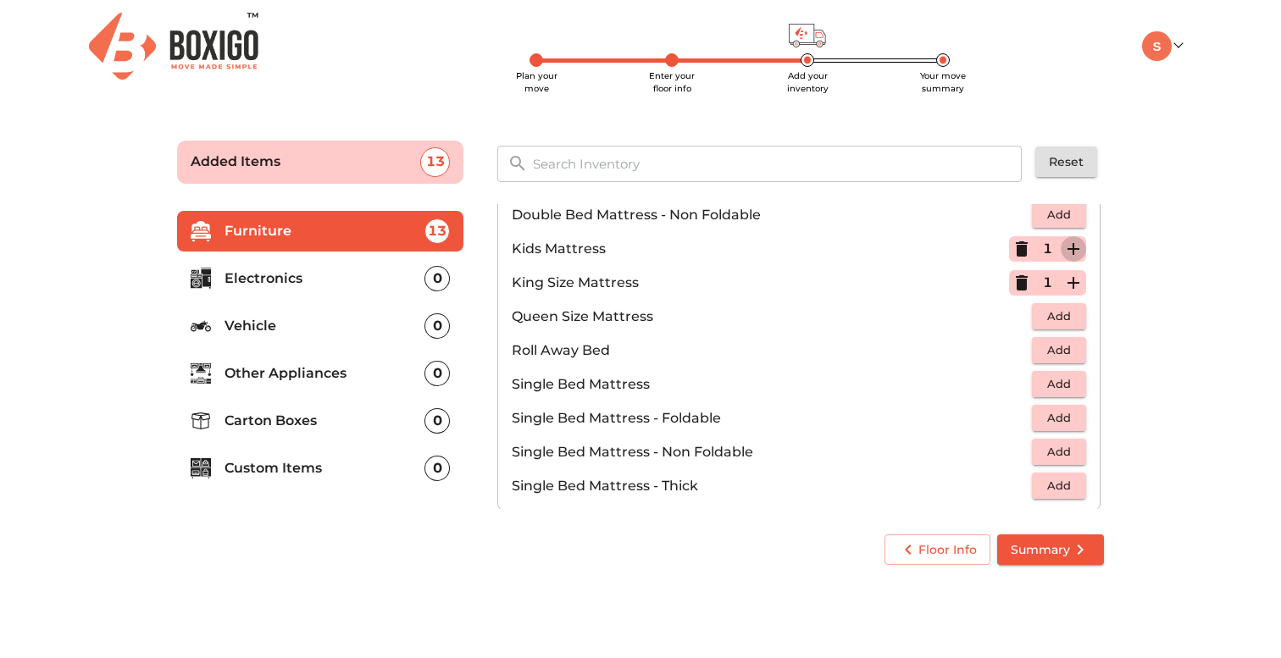
click at [1067, 244] on icon "button" at bounding box center [1073, 249] width 20 height 20
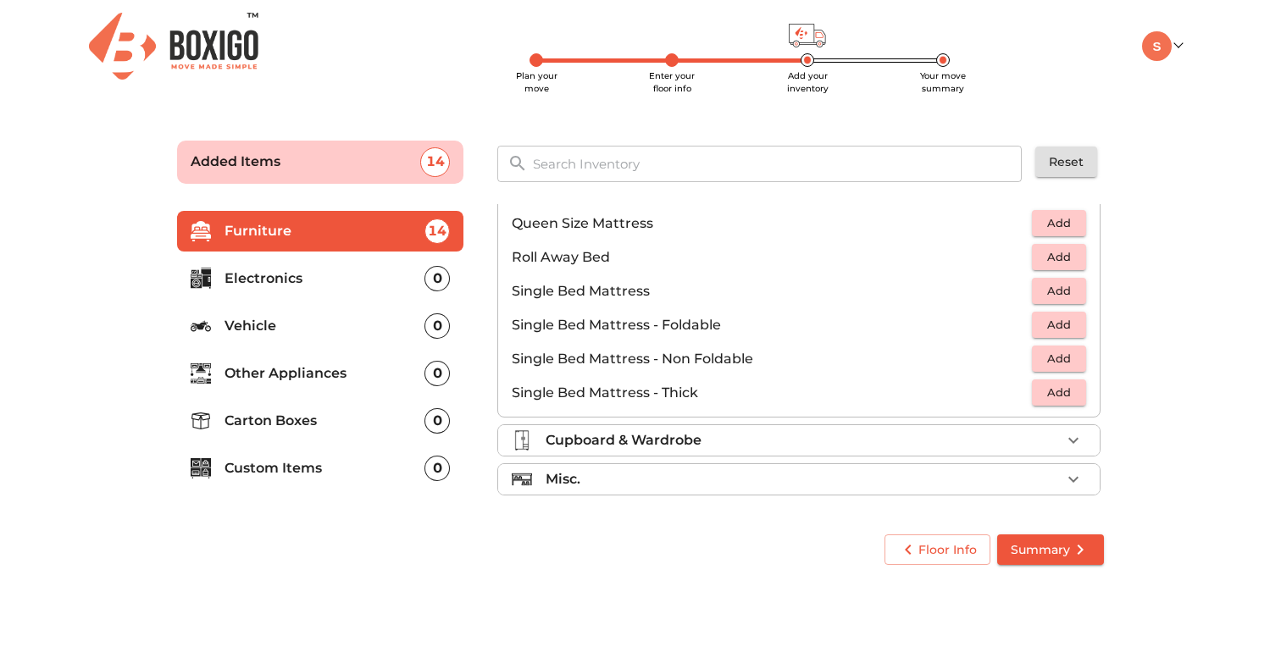
scroll to position [0, 0]
click at [877, 476] on div "Misc." at bounding box center [802, 479] width 515 height 20
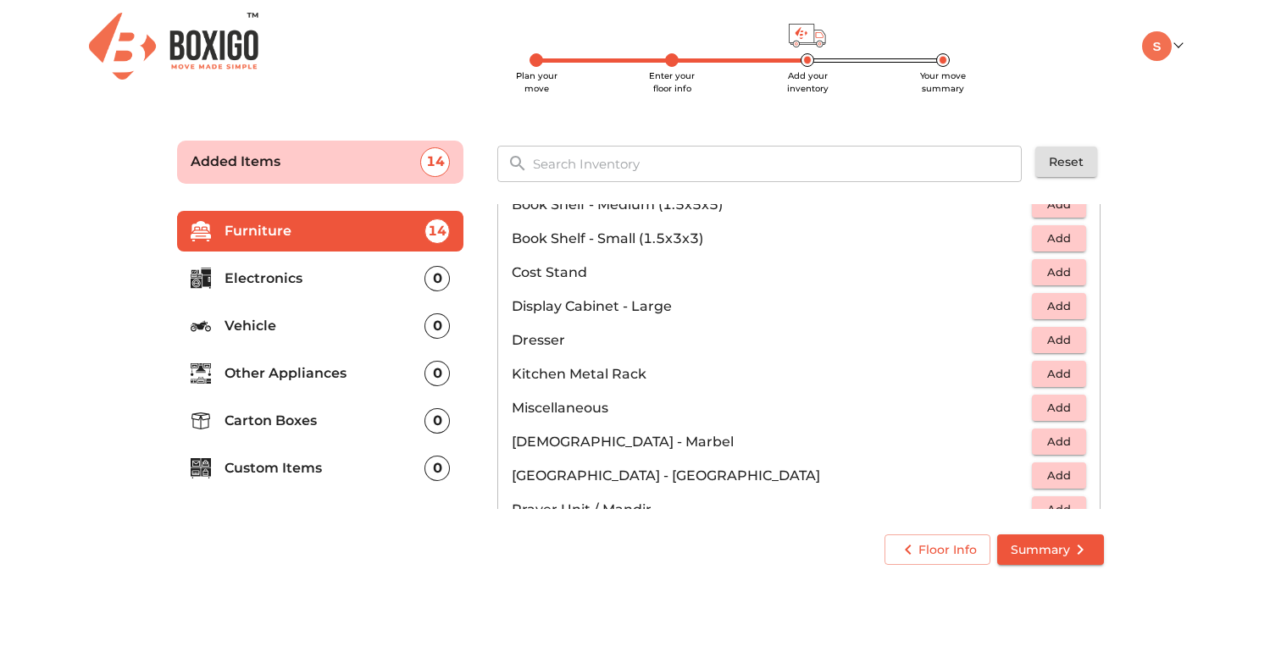
scroll to position [478, 0]
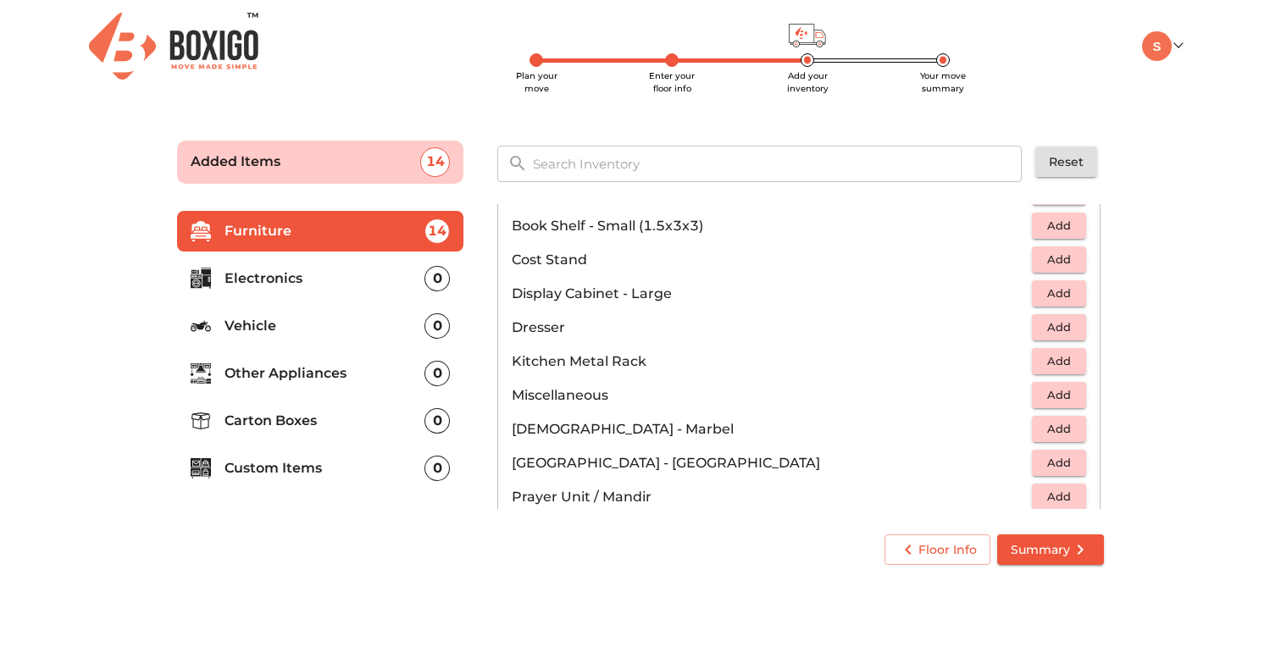
click at [1054, 458] on span "Add" at bounding box center [1058, 462] width 37 height 19
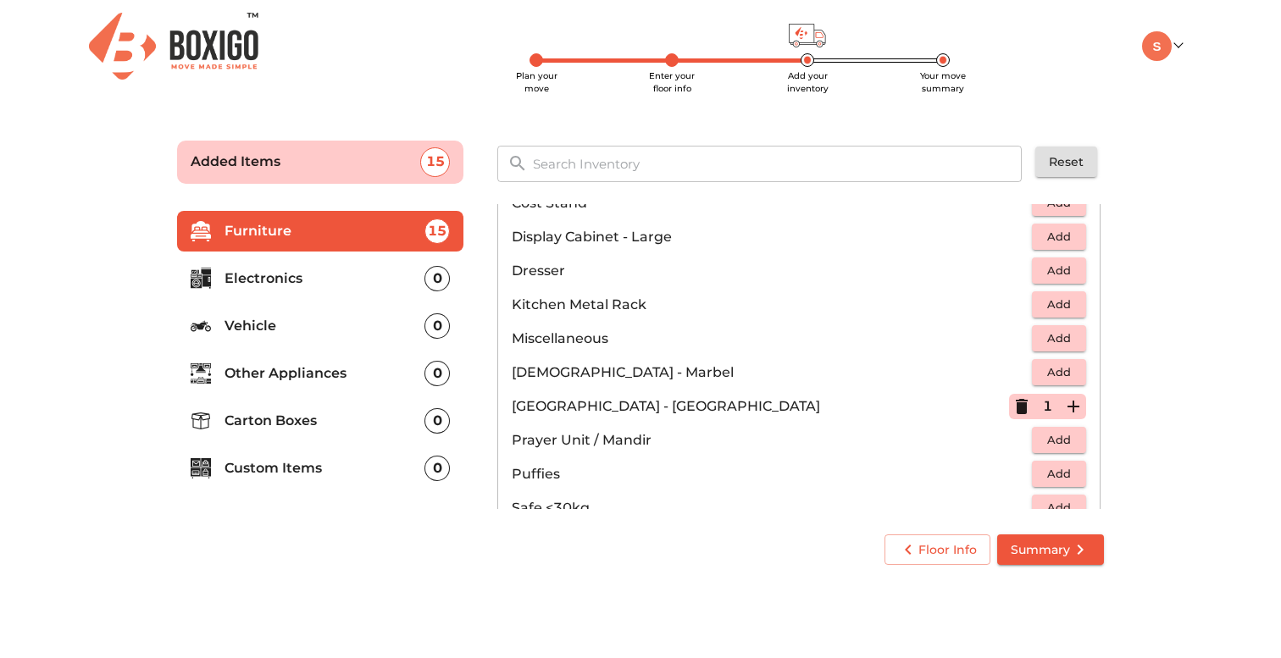
scroll to position [553, 0]
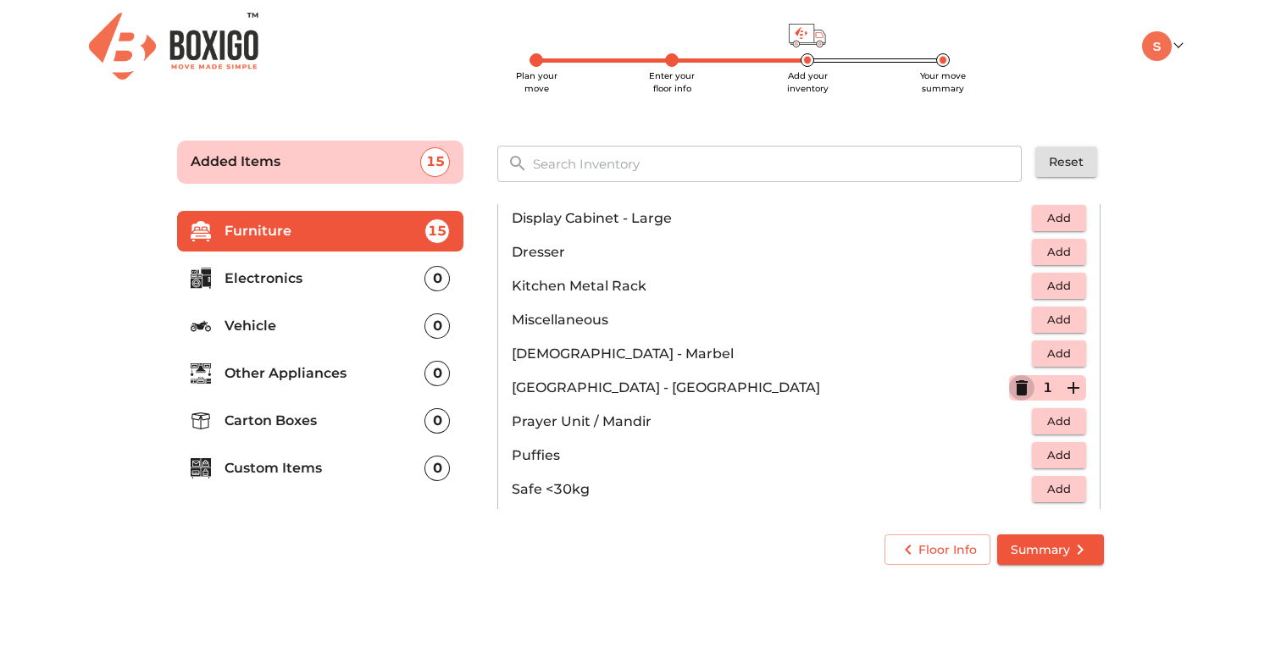
click at [1019, 390] on icon "button" at bounding box center [1021, 387] width 12 height 15
click at [1054, 387] on span "Add" at bounding box center [1058, 387] width 37 height 19
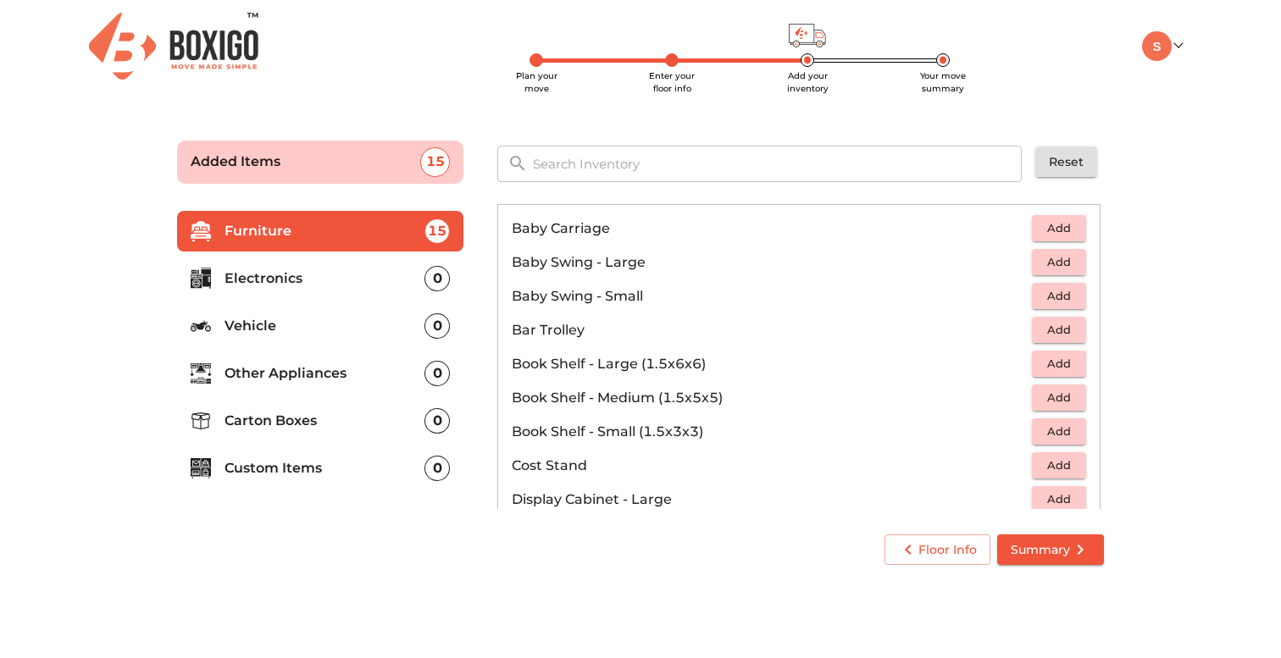
scroll to position [283, 0]
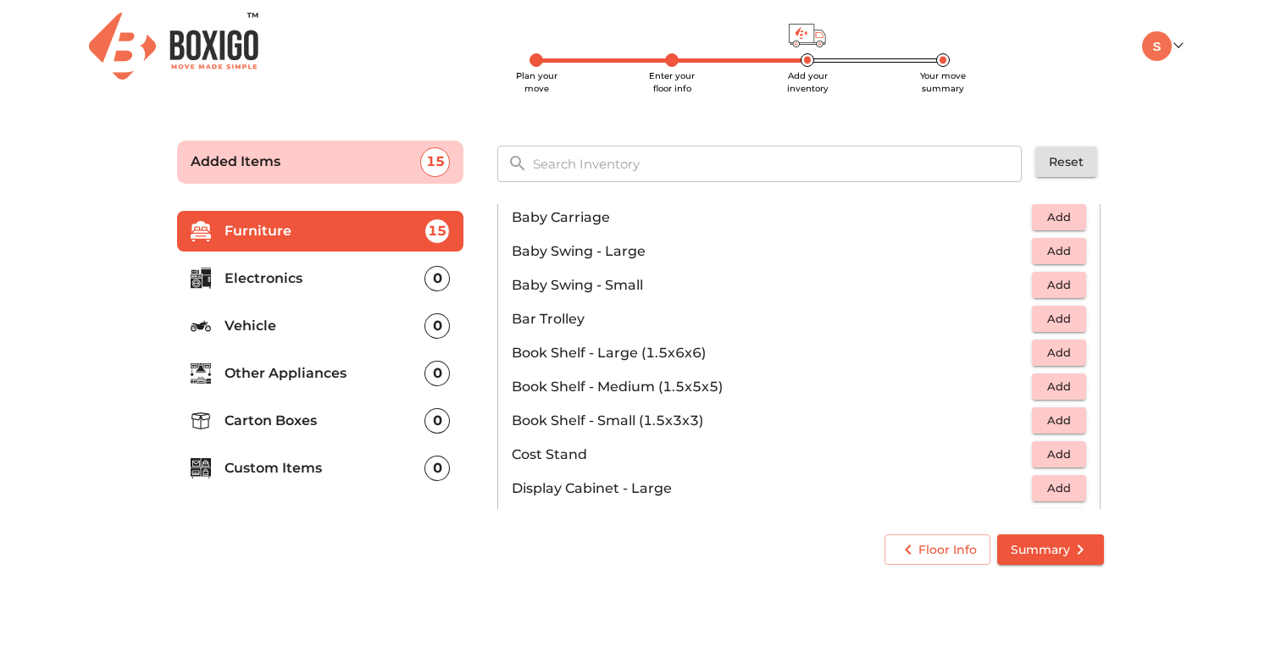
click at [1065, 388] on span "Add" at bounding box center [1058, 386] width 37 height 19
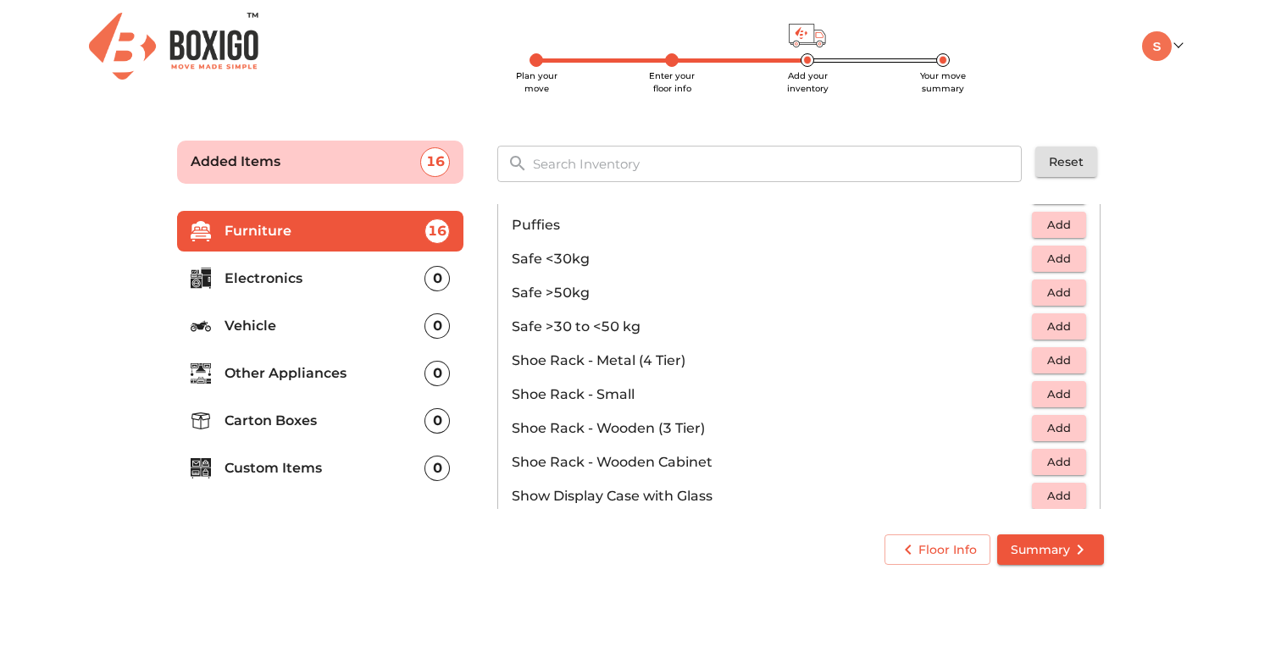
scroll to position [790, 0]
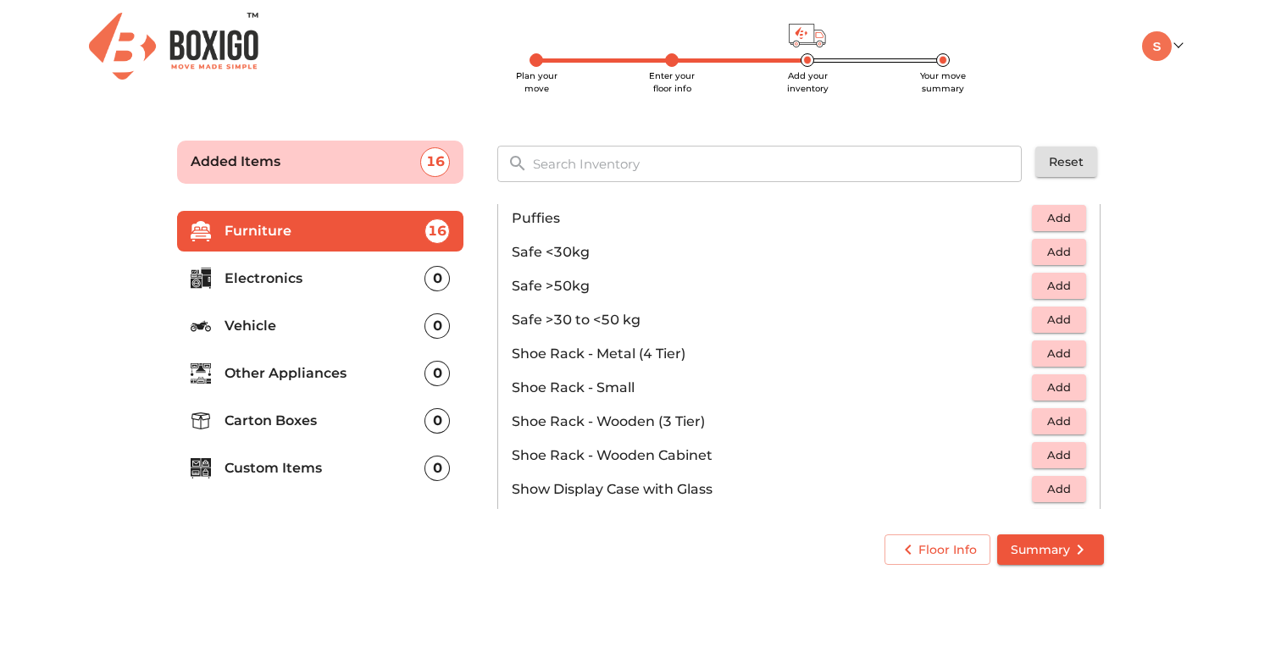
click at [1048, 420] on span "Add" at bounding box center [1058, 421] width 37 height 19
click at [1025, 421] on icon "button" at bounding box center [1021, 421] width 12 height 15
click at [1051, 455] on span "Add" at bounding box center [1058, 454] width 37 height 19
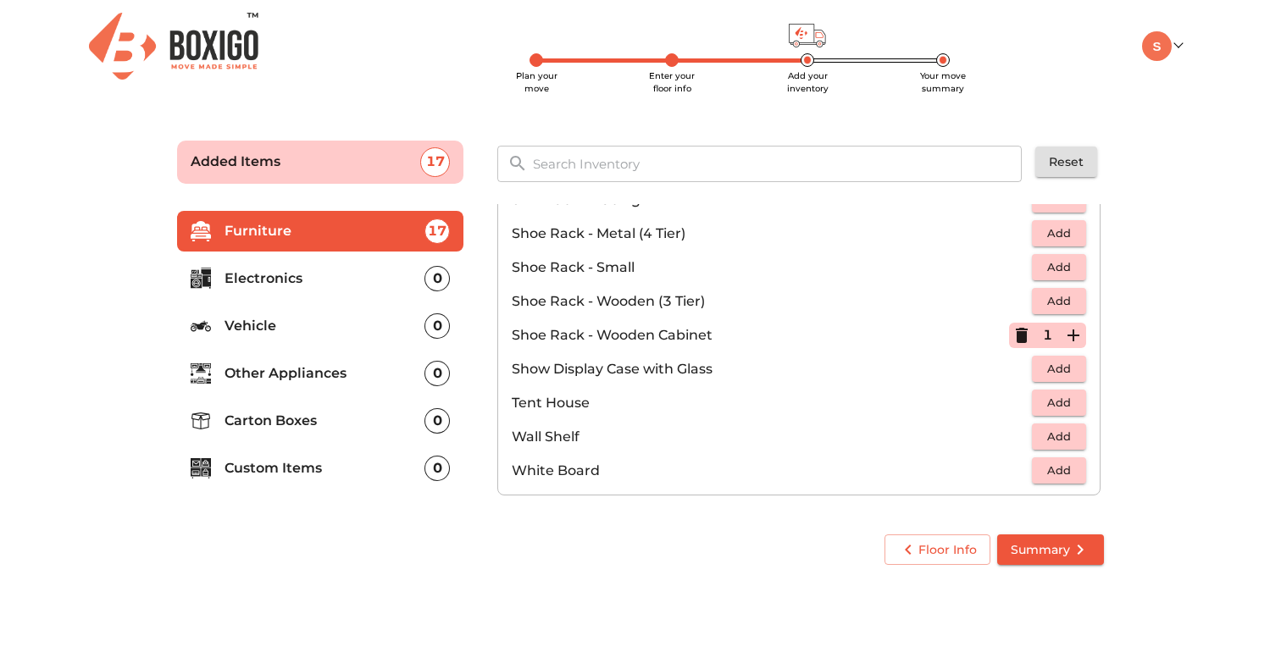
scroll to position [910, 0]
click at [1054, 440] on span "Add" at bounding box center [1058, 436] width 37 height 19
click at [384, 274] on p "Electronics" at bounding box center [324, 278] width 200 height 20
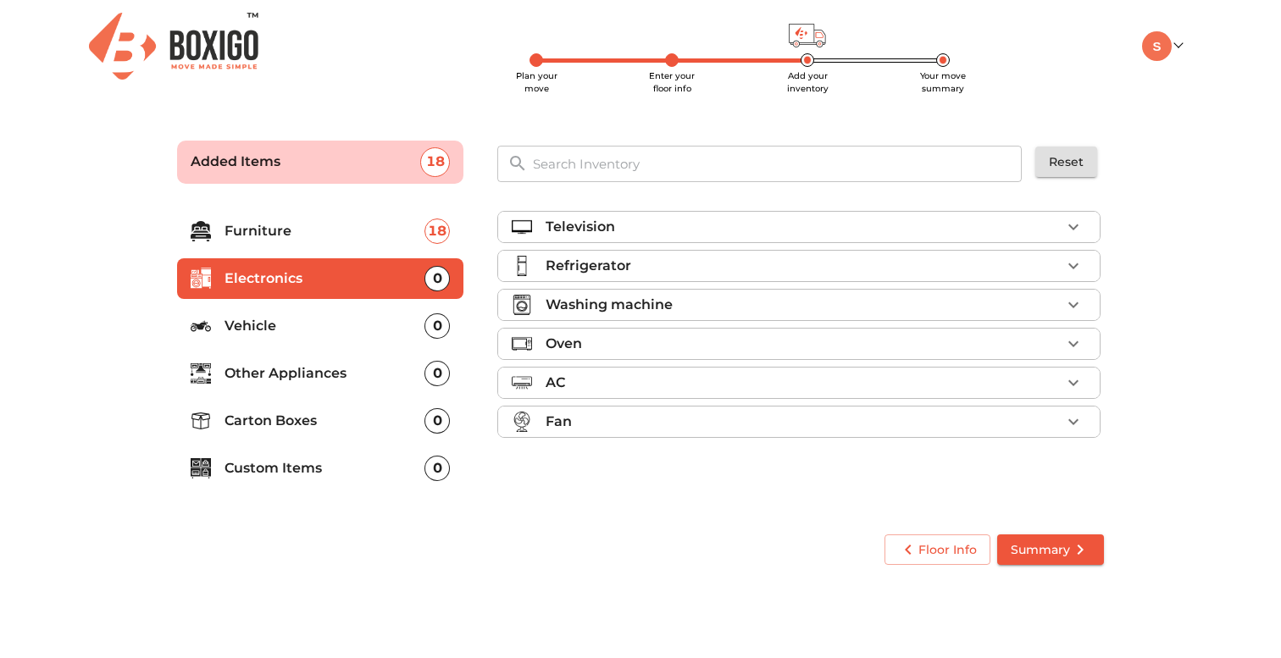
click at [798, 227] on div "Television" at bounding box center [802, 227] width 515 height 20
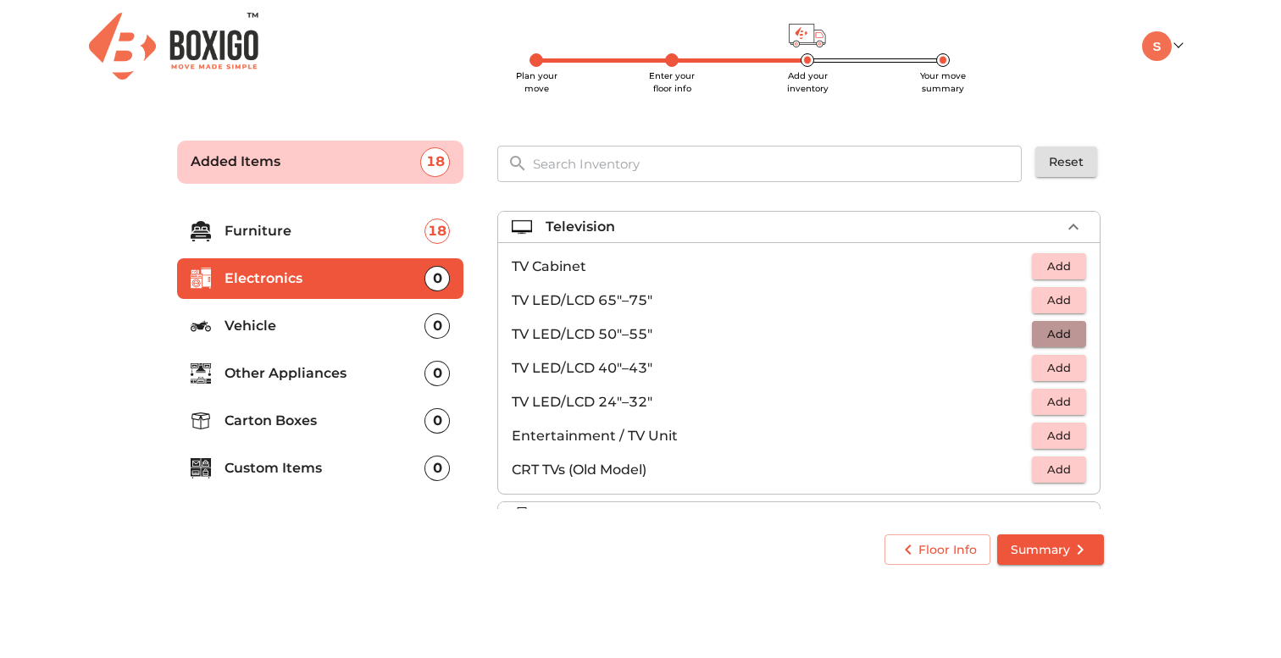
click at [1060, 335] on span "Add" at bounding box center [1058, 333] width 37 height 19
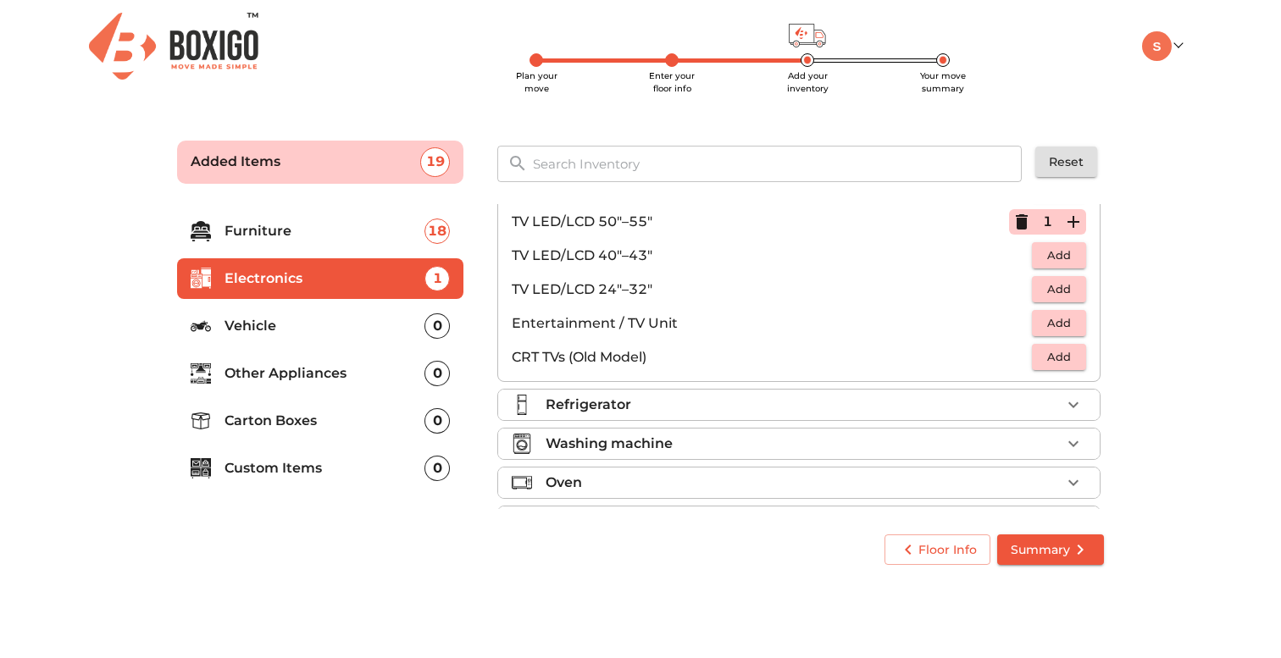
scroll to position [116, 0]
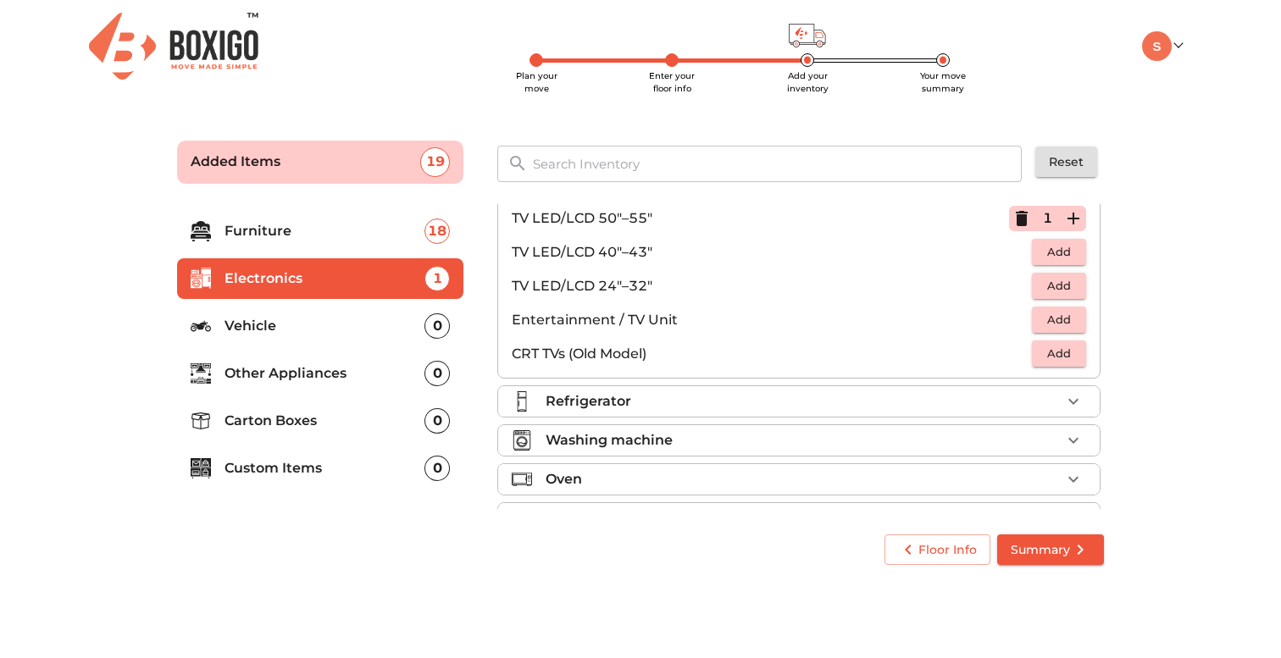
click at [1070, 401] on icon "button" at bounding box center [1073, 401] width 10 height 6
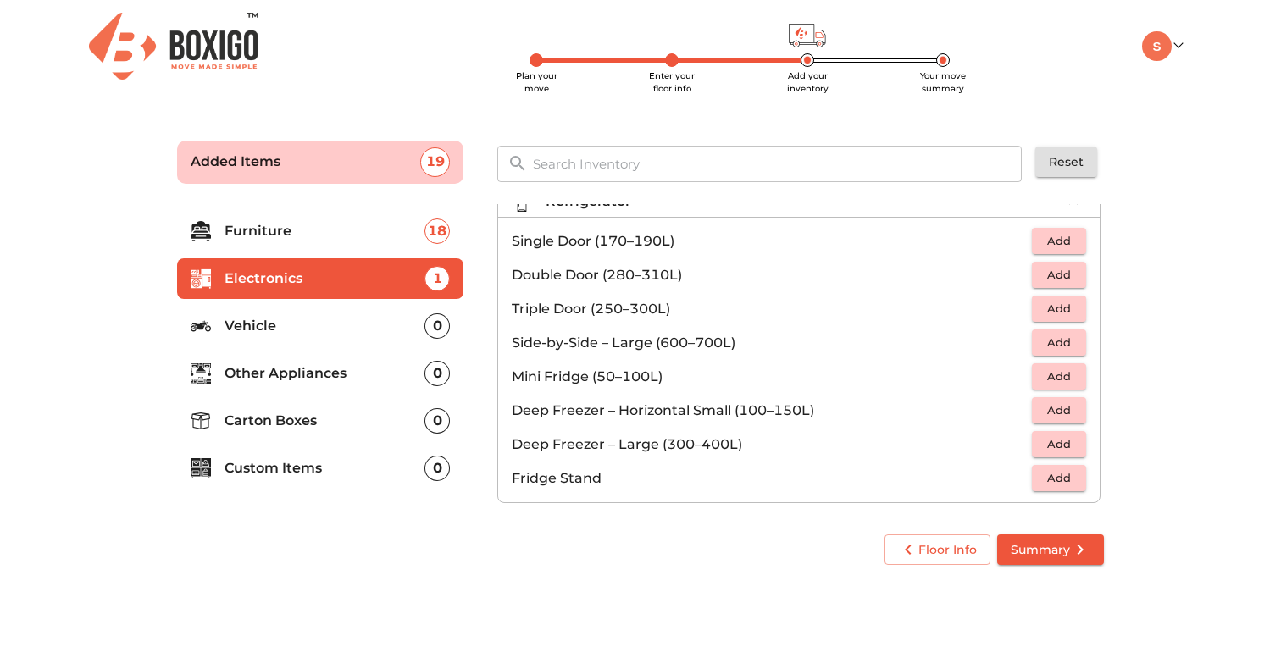
scroll to position [55, 0]
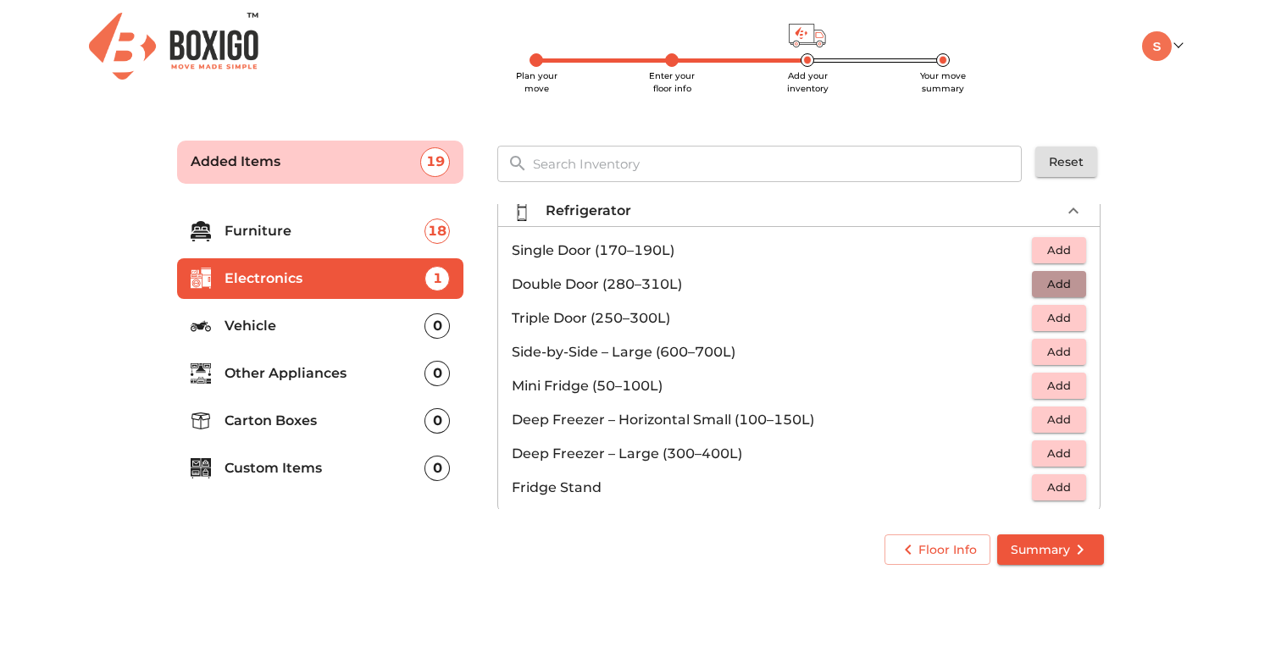
click at [1065, 284] on span "Add" at bounding box center [1058, 283] width 37 height 19
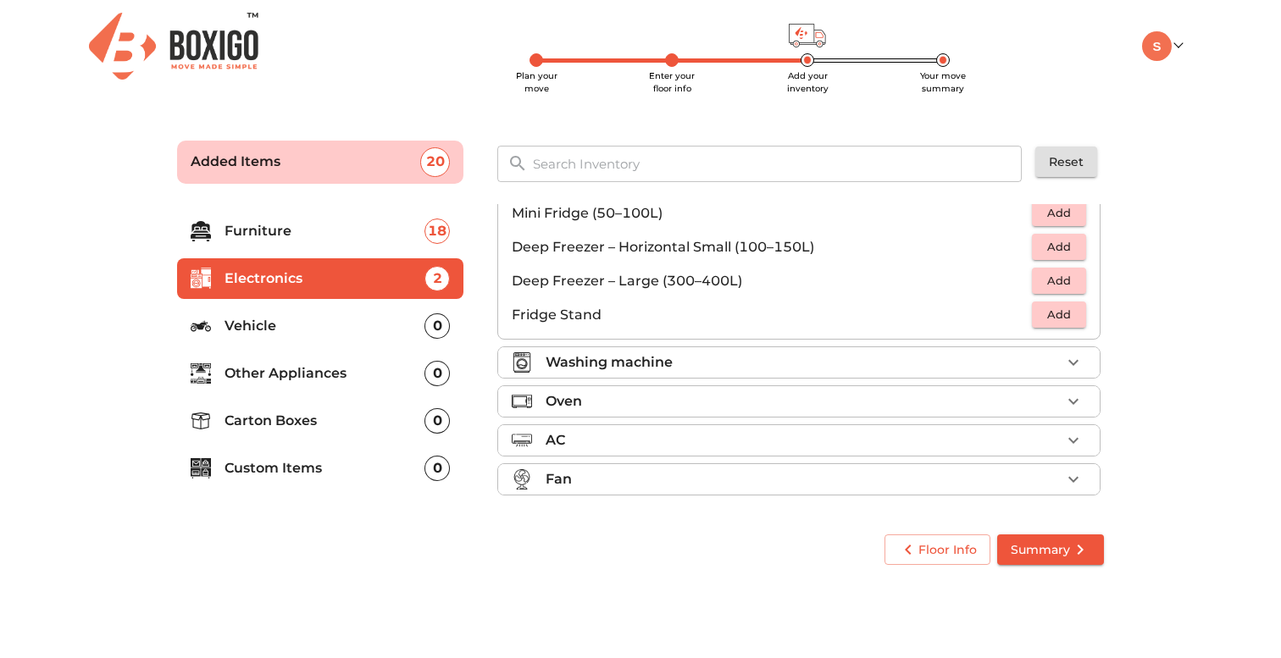
click at [1043, 369] on div "Washing machine" at bounding box center [802, 362] width 515 height 20
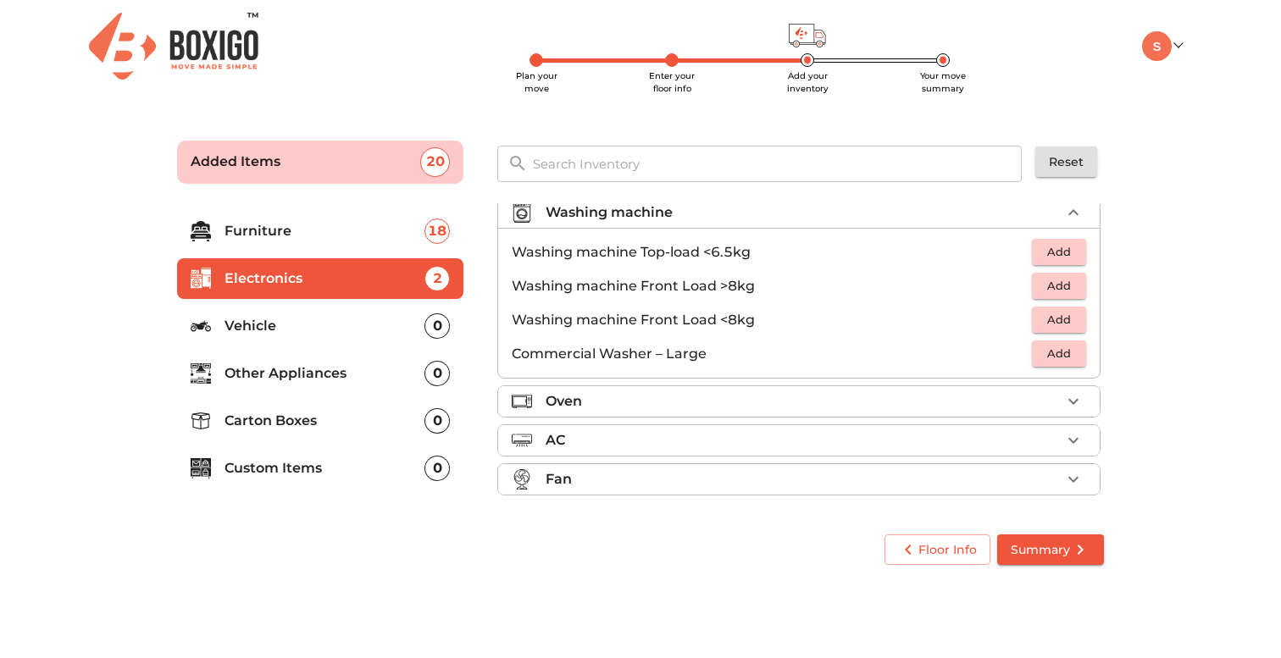
scroll to position [92, 0]
click at [1054, 260] on span "Add" at bounding box center [1058, 251] width 37 height 19
click at [1072, 406] on icon "button" at bounding box center [1073, 401] width 20 height 20
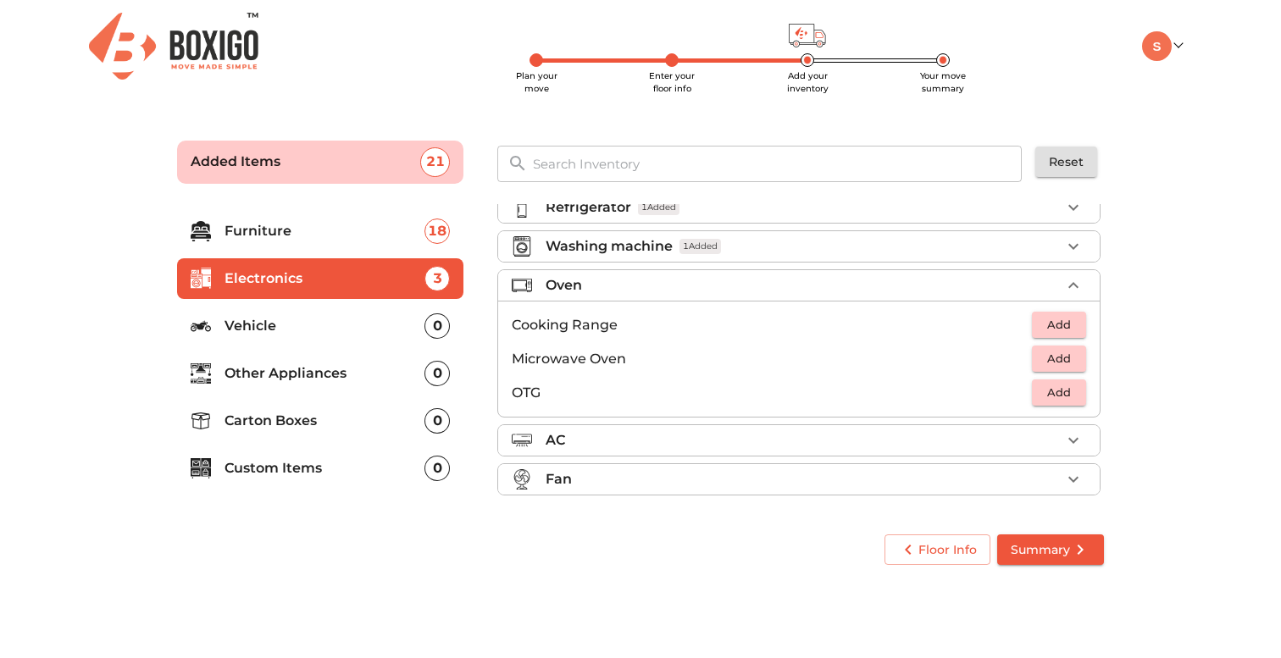
scroll to position [58, 0]
click at [1045, 357] on span "Add" at bounding box center [1058, 358] width 37 height 19
click at [1065, 438] on icon "button" at bounding box center [1073, 440] width 20 height 20
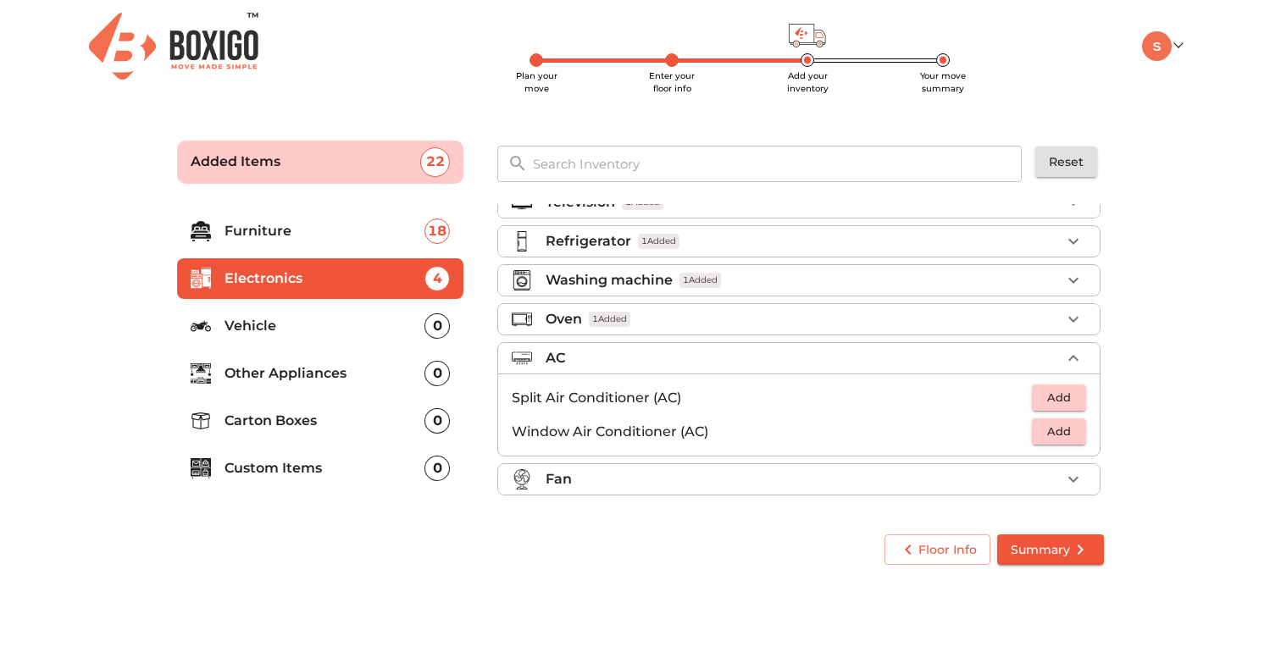
scroll to position [25, 0]
click at [1047, 394] on span "Add" at bounding box center [1058, 397] width 37 height 19
click at [329, 426] on p "Carton Boxes" at bounding box center [324, 421] width 200 height 20
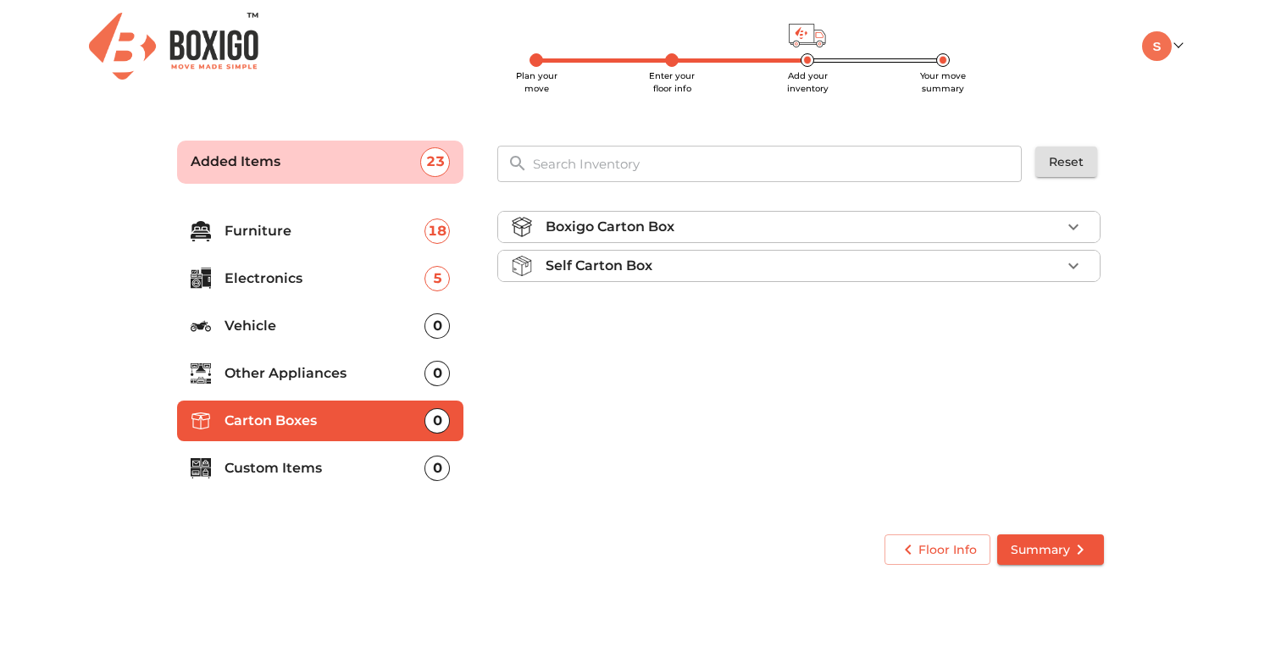
click at [1005, 264] on div "Self Carton Box" at bounding box center [802, 266] width 515 height 20
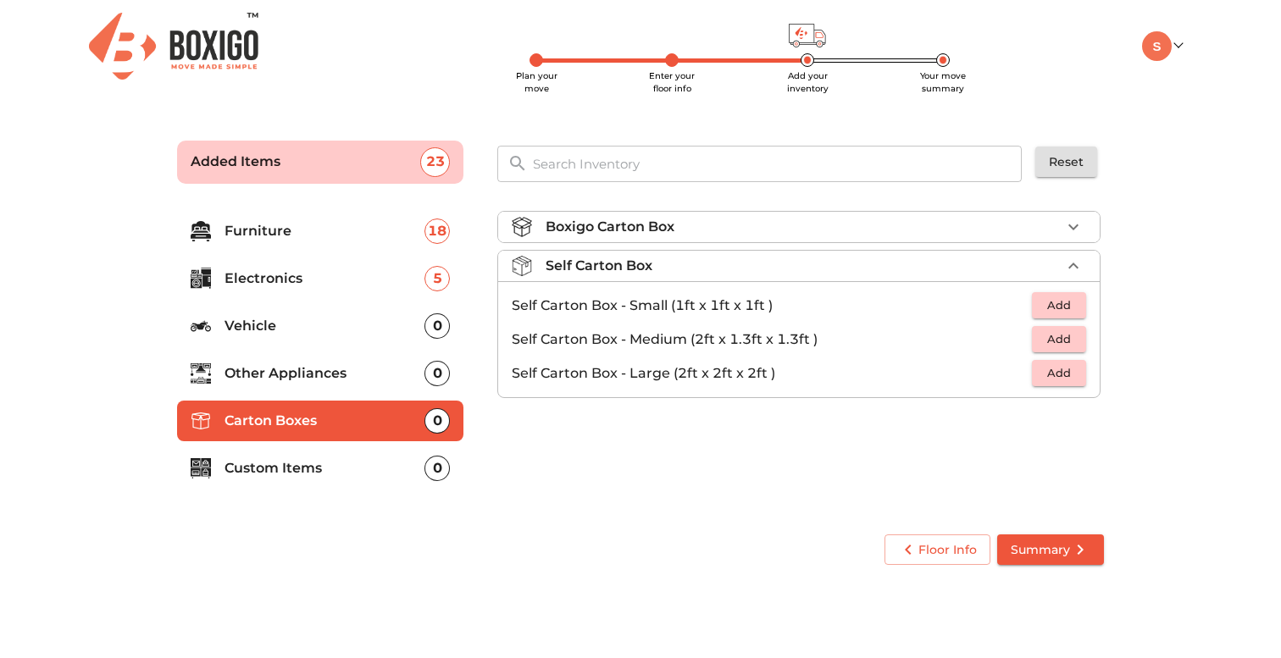
click at [1010, 233] on div "Boxigo Carton Box" at bounding box center [802, 227] width 515 height 20
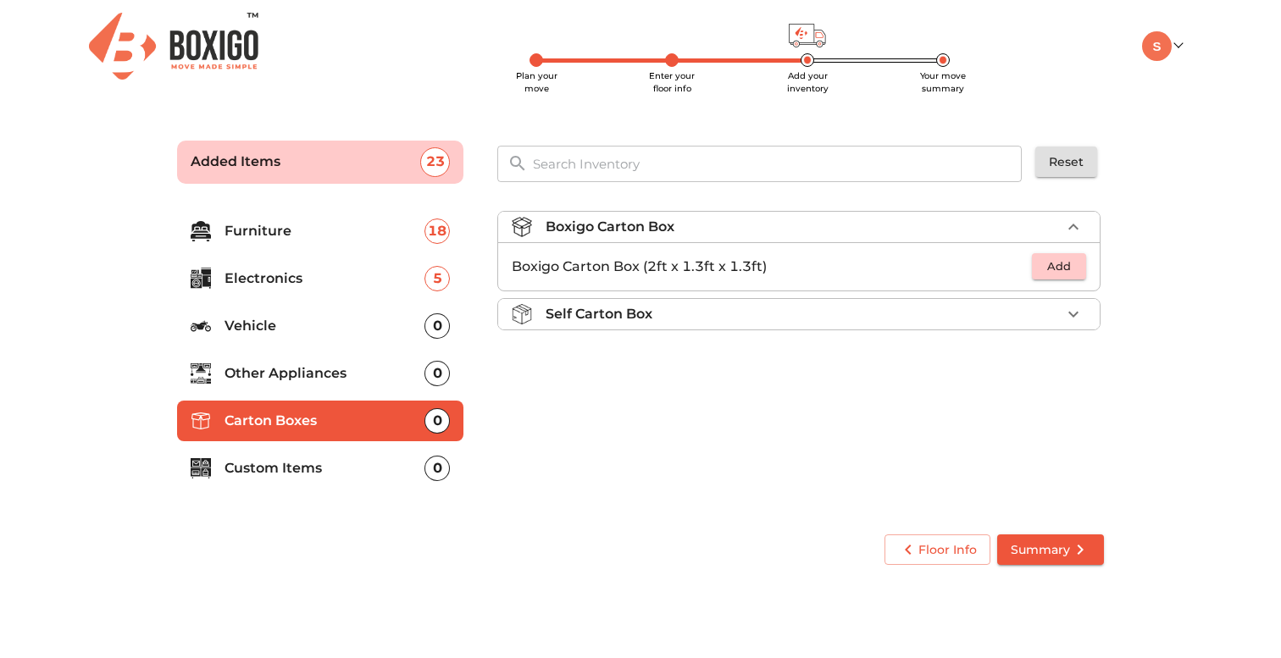
click at [976, 311] on div "Self Carton Box" at bounding box center [802, 314] width 515 height 20
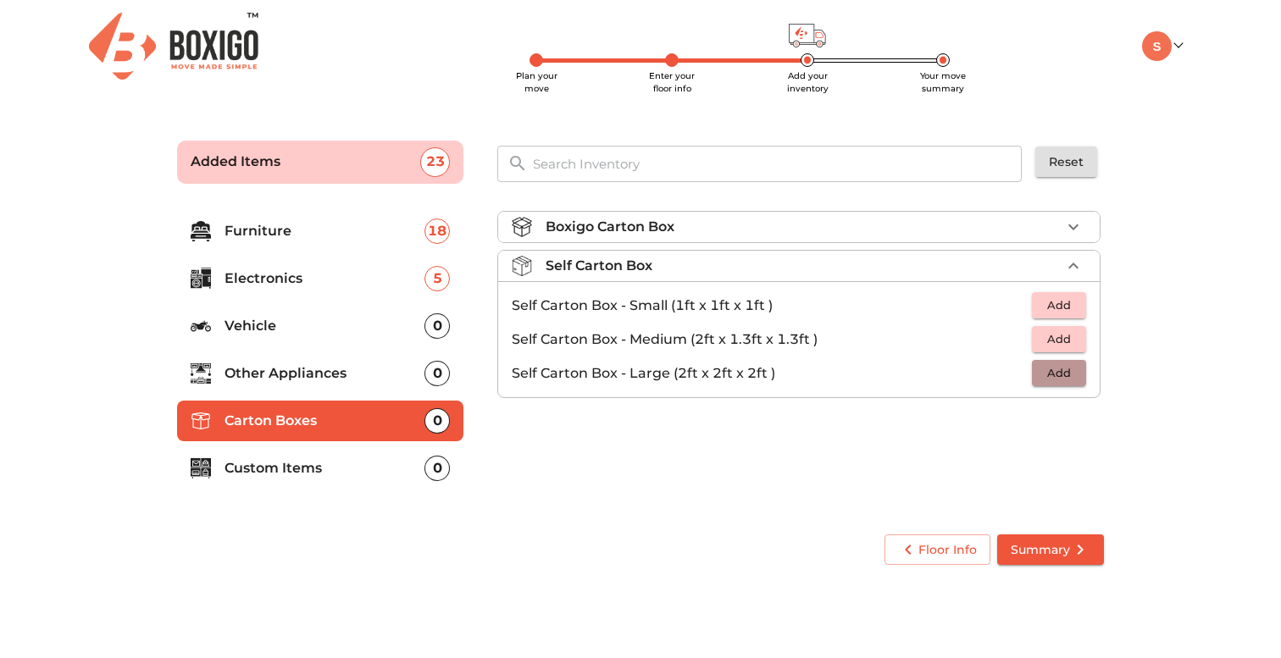
click at [1062, 371] on span "Add" at bounding box center [1058, 372] width 37 height 19
click at [1074, 369] on icon "button" at bounding box center [1073, 374] width 12 height 12
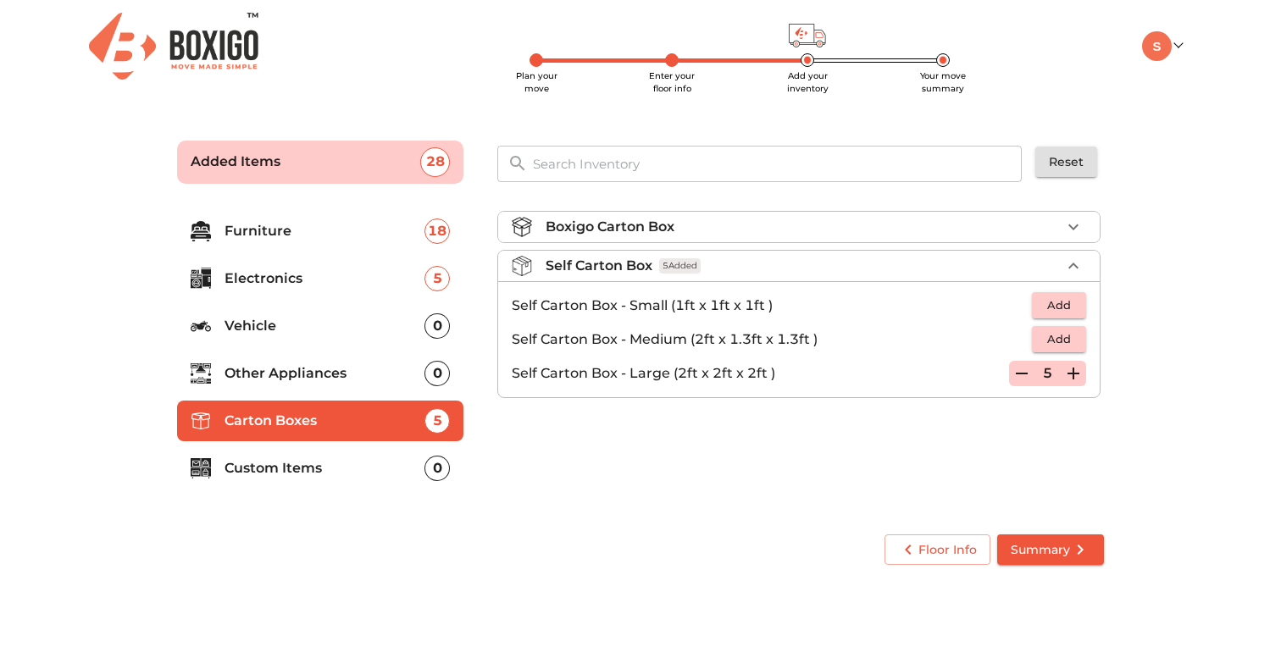
click at [317, 459] on p "Custom Items" at bounding box center [324, 468] width 200 height 20
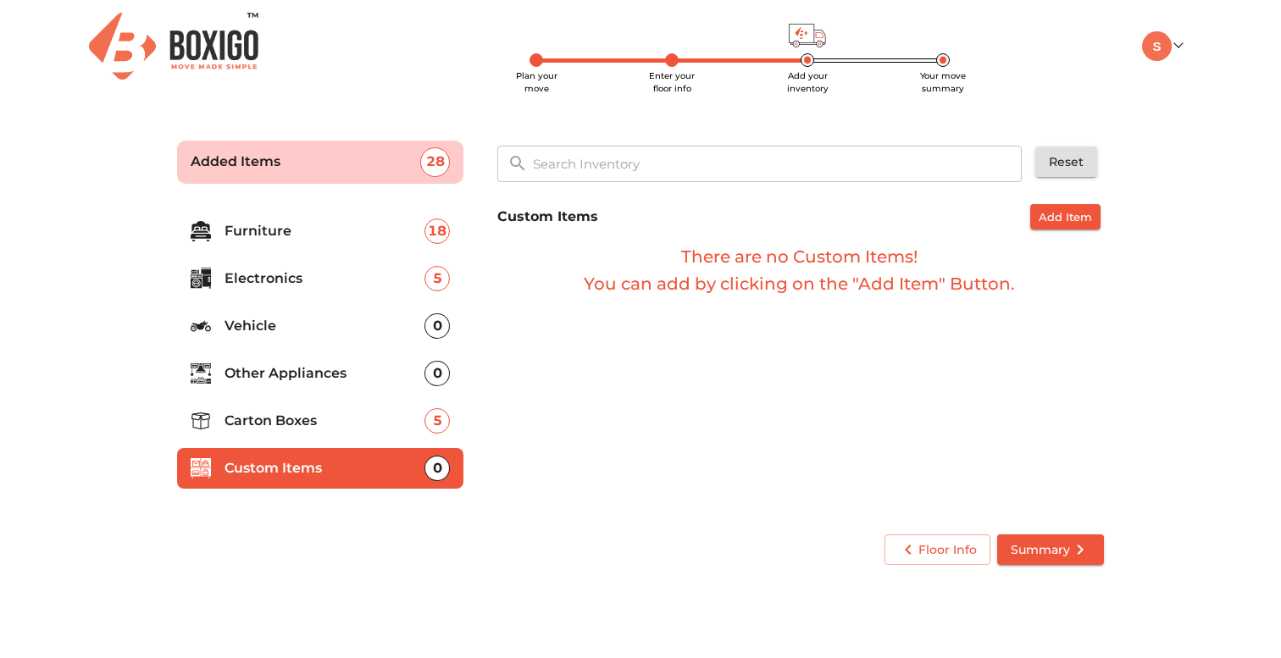
click at [1048, 556] on span "Summary" at bounding box center [1050, 549] width 80 height 21
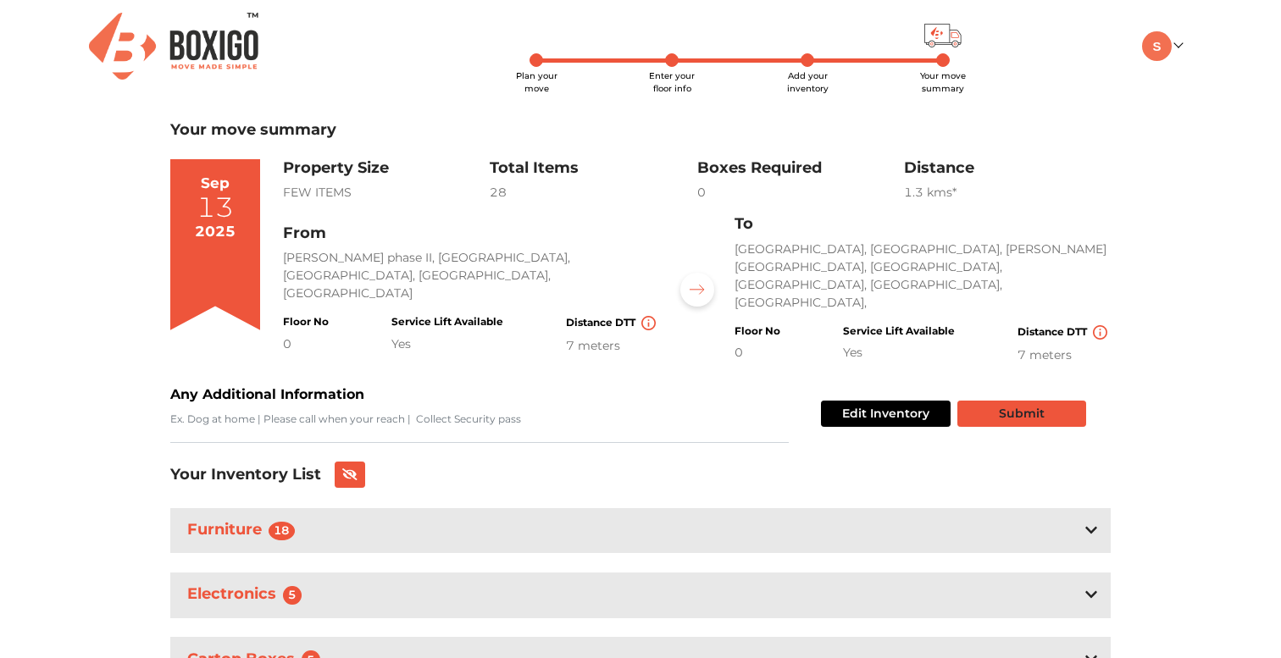
click at [1032, 401] on button "Submit" at bounding box center [1021, 414] width 129 height 26
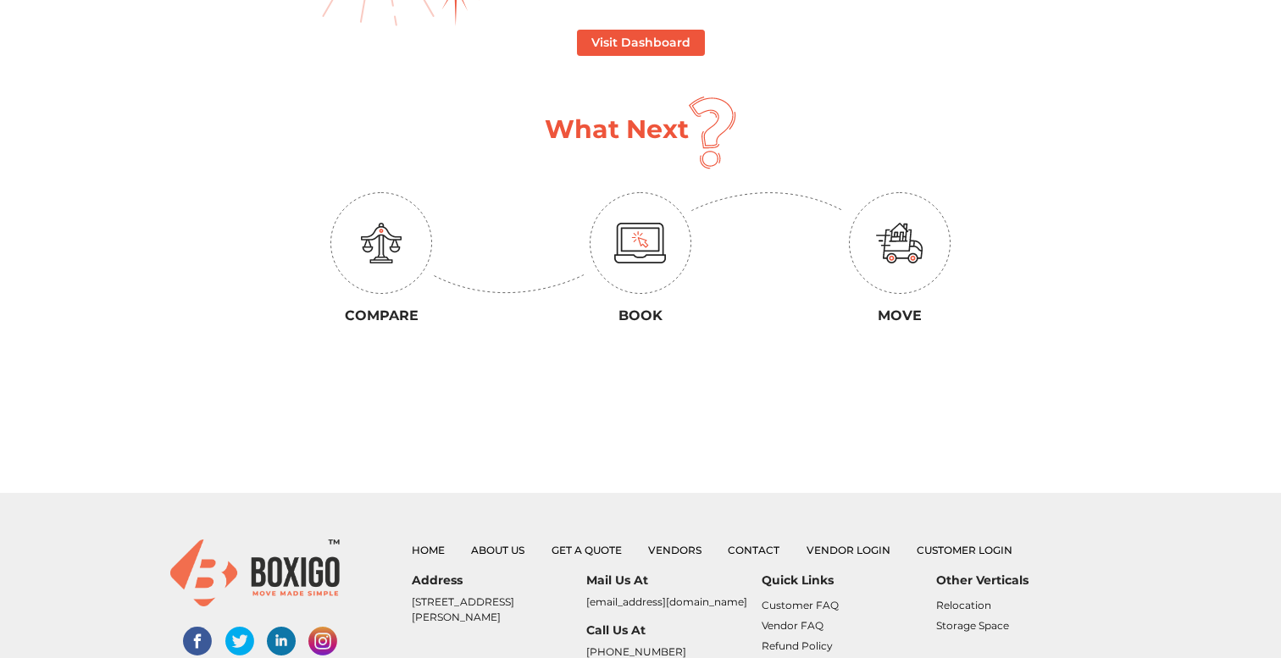
scroll to position [332, 0]
